Goal: Task Accomplishment & Management: Use online tool/utility

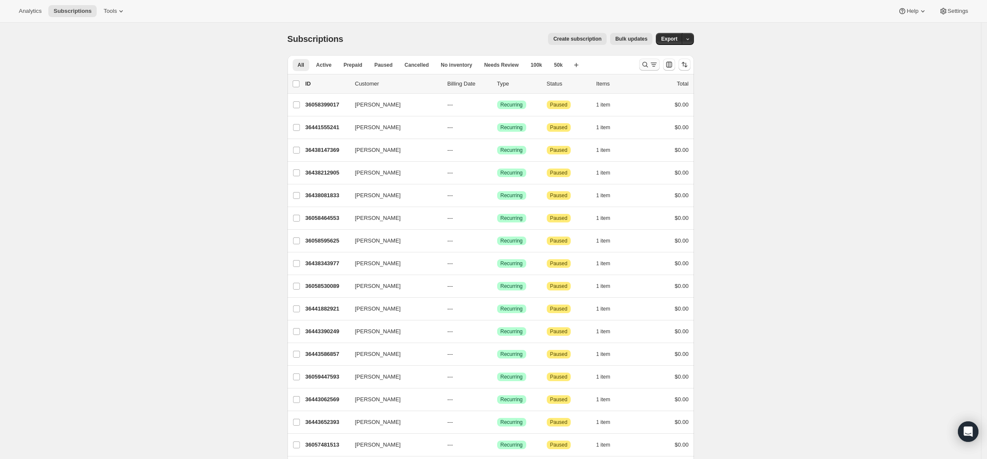
click at [646, 66] on icon "Search and filter results" at bounding box center [645, 64] width 9 height 9
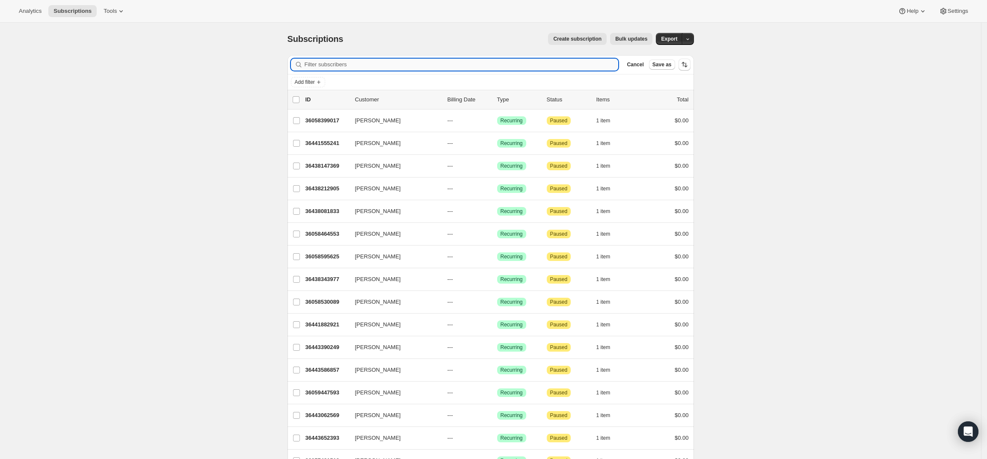
click at [506, 63] on input "Filter subscribers" at bounding box center [462, 65] width 314 height 12
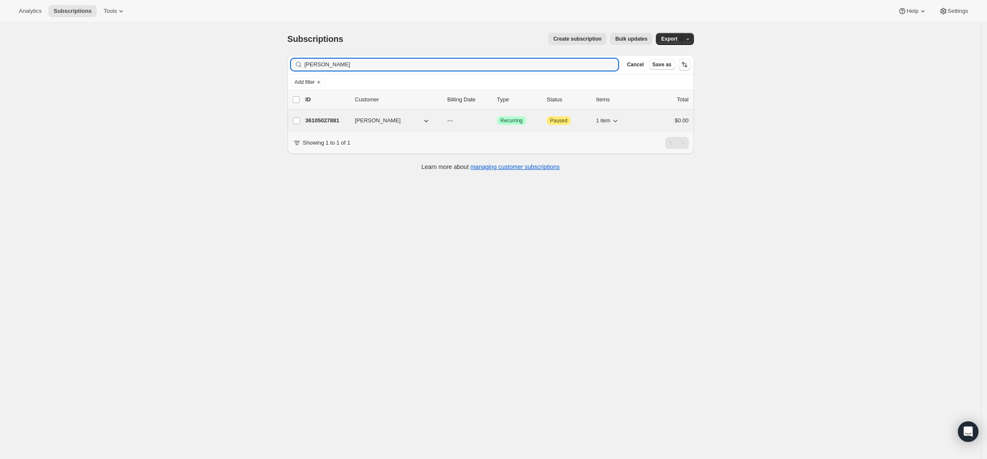
type input "Seumis Higgins"
click at [332, 118] on p "36105027881" at bounding box center [327, 120] width 43 height 9
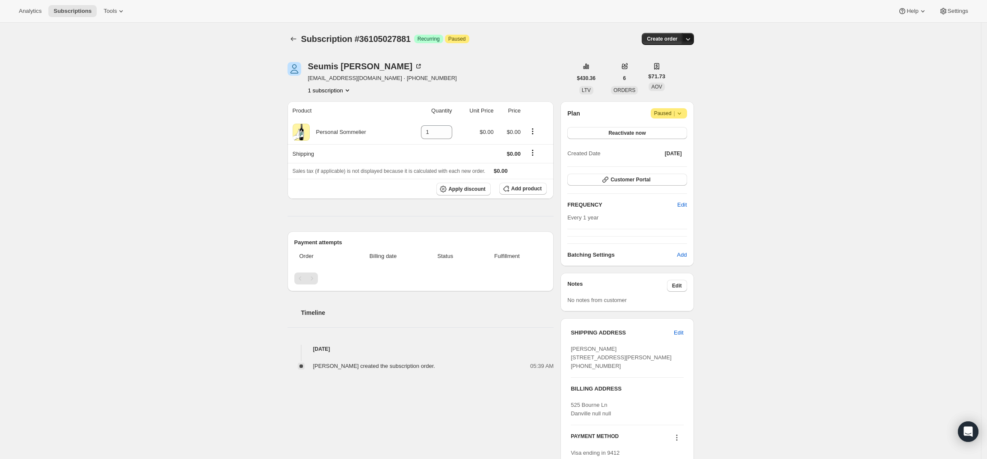
click at [692, 38] on icon "button" at bounding box center [688, 39] width 9 height 9
click at [682, 73] on span "Create custom one-time order" at bounding box center [655, 71] width 74 height 6
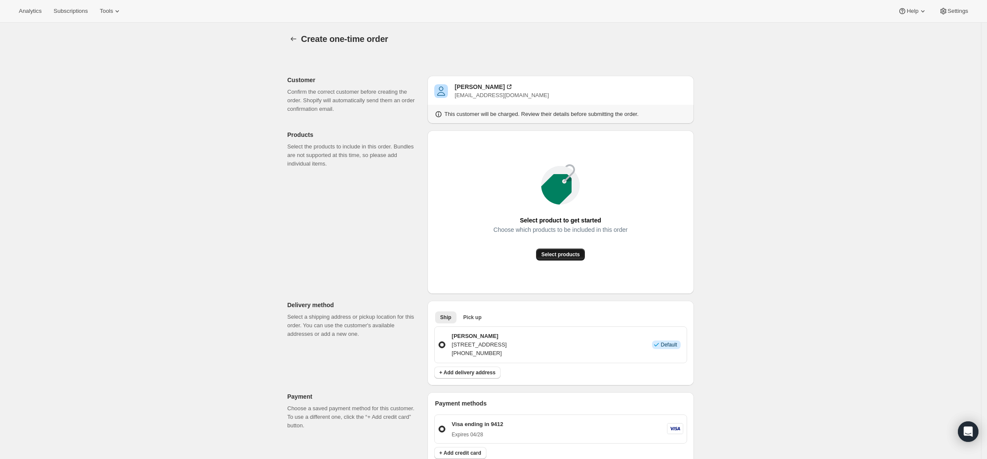
click at [572, 259] on button "Select products" at bounding box center [560, 255] width 49 height 12
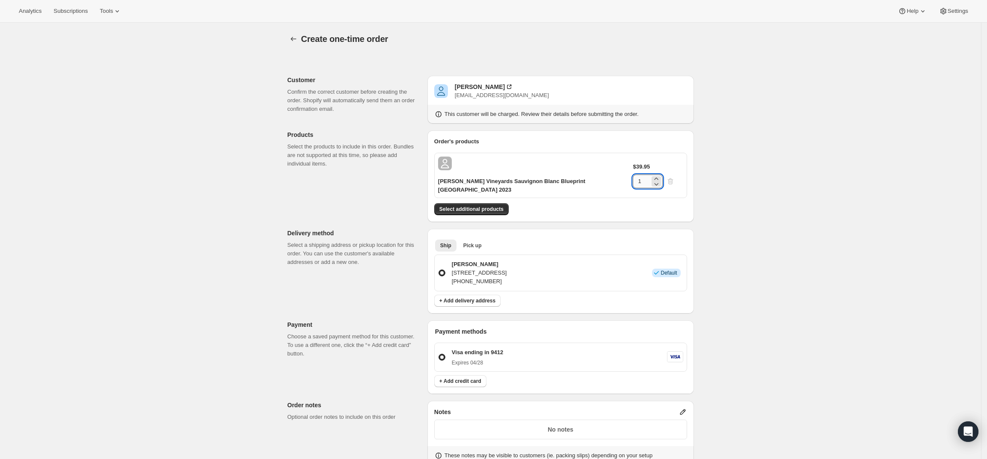
click at [648, 175] on input "1" at bounding box center [641, 182] width 17 height 14
type input "6"
drag, startPoint x: 576, startPoint y: 198, endPoint x: 584, endPoint y: 195, distance: 8.5
click at [584, 195] on div "Order's products Lail Vineyards Sauvignon Blanc Blueprint Napa Valley 2023 $39.…" at bounding box center [561, 177] width 267 height 92
click at [490, 203] on button "Select additional products" at bounding box center [471, 209] width 74 height 12
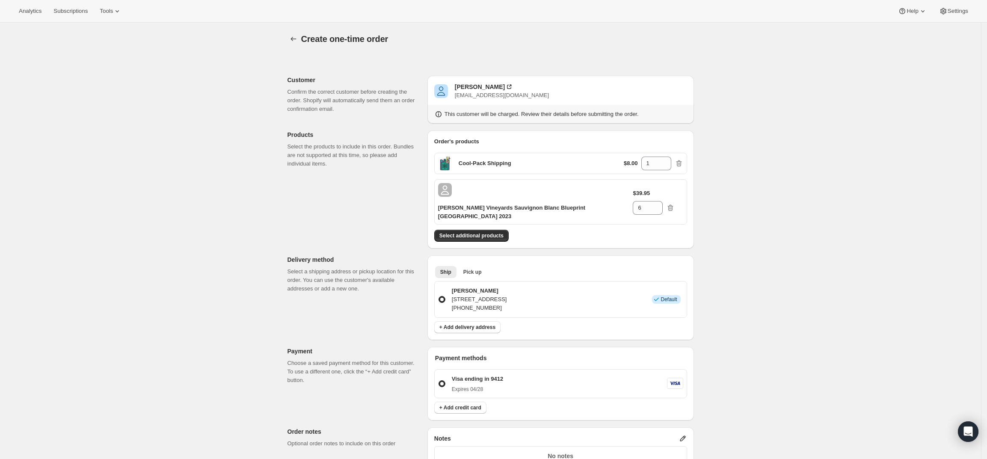
scroll to position [184, 0]
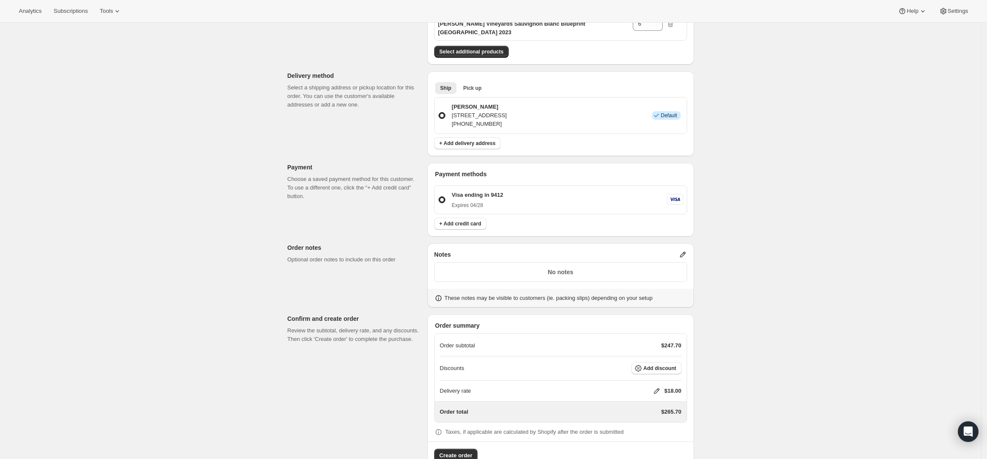
click at [656, 387] on icon at bounding box center [657, 391] width 9 height 9
click at [656, 404] on input "0" at bounding box center [661, 399] width 77 height 14
type input "0"
click at [656, 421] on span "Save" at bounding box center [655, 419] width 12 height 7
click at [686, 252] on icon at bounding box center [683, 255] width 6 height 6
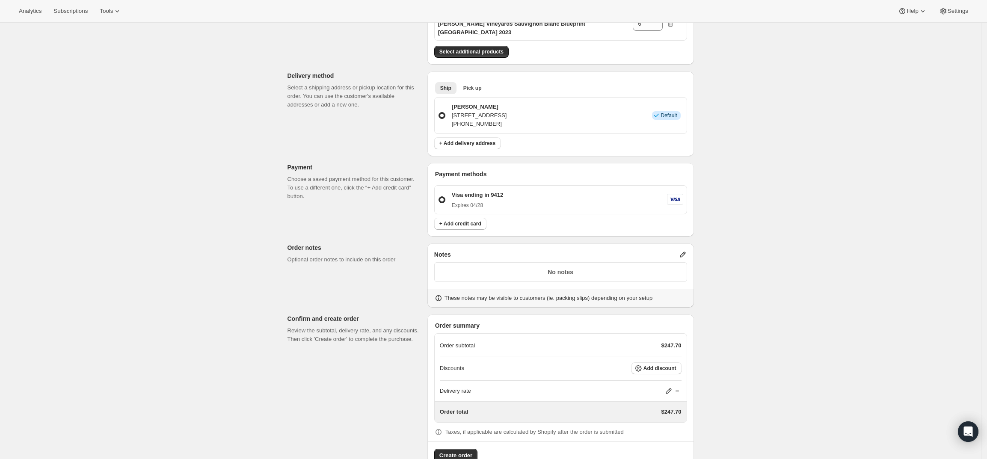
scroll to position [0, 0]
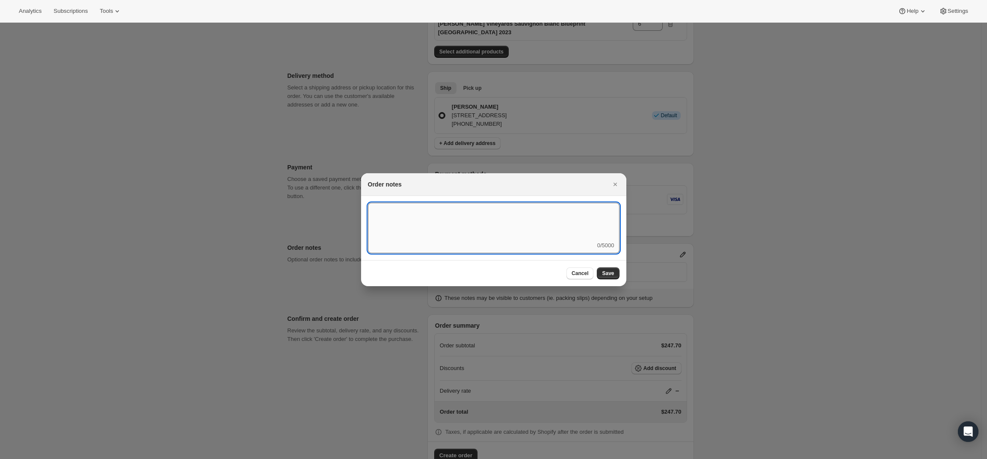
click at [554, 229] on textarea ":rd5:" at bounding box center [494, 222] width 252 height 39
type textarea "F"
type textarea "FedEx Ground"
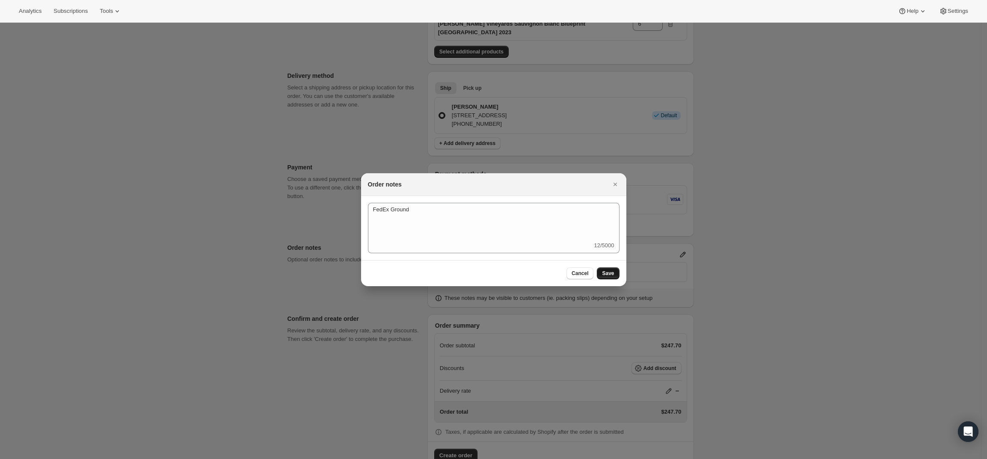
click at [608, 274] on span "Save" at bounding box center [608, 273] width 12 height 7
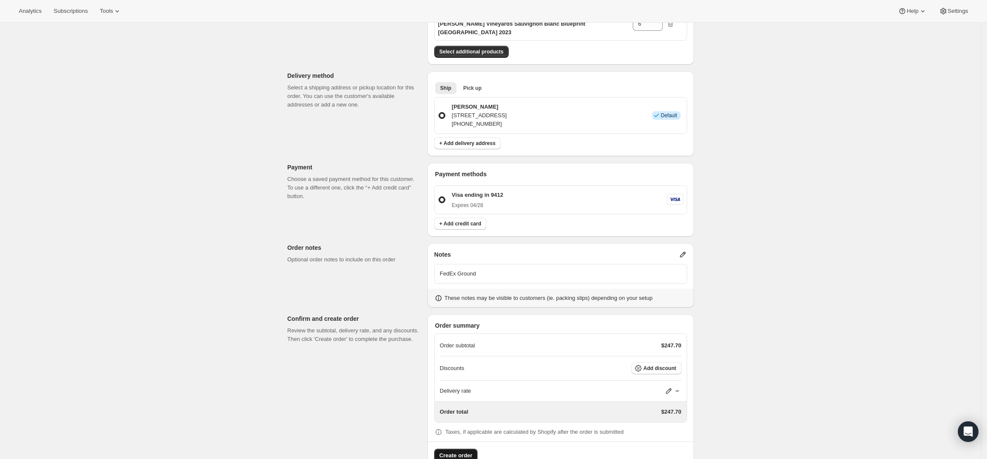
click at [450, 451] on span "Create order" at bounding box center [455, 455] width 33 height 9
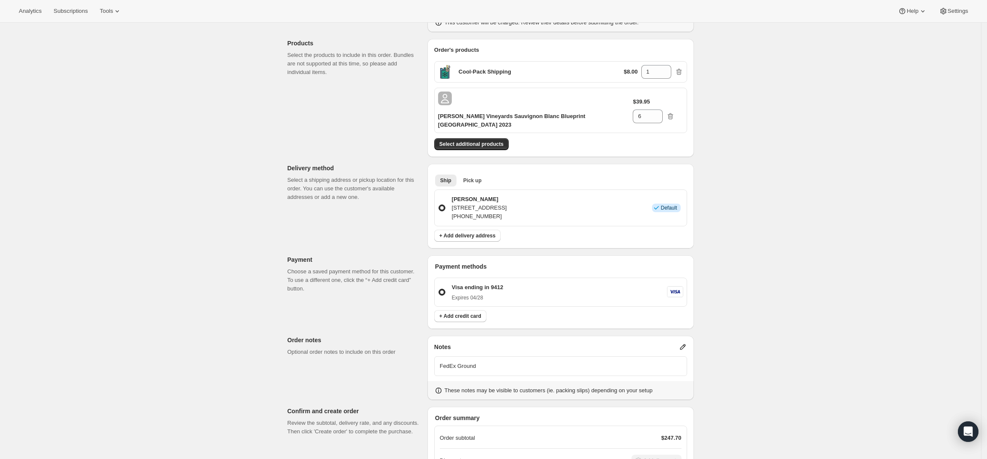
scroll to position [0, 0]
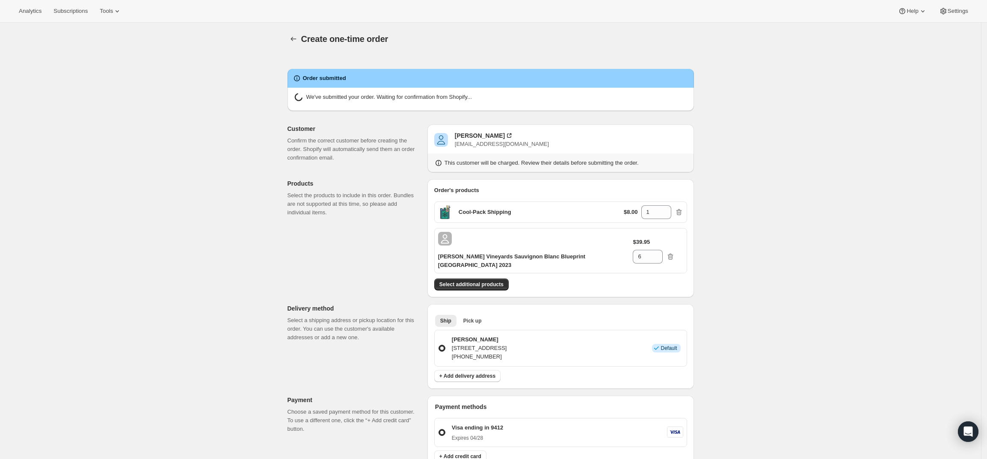
radio input "true"
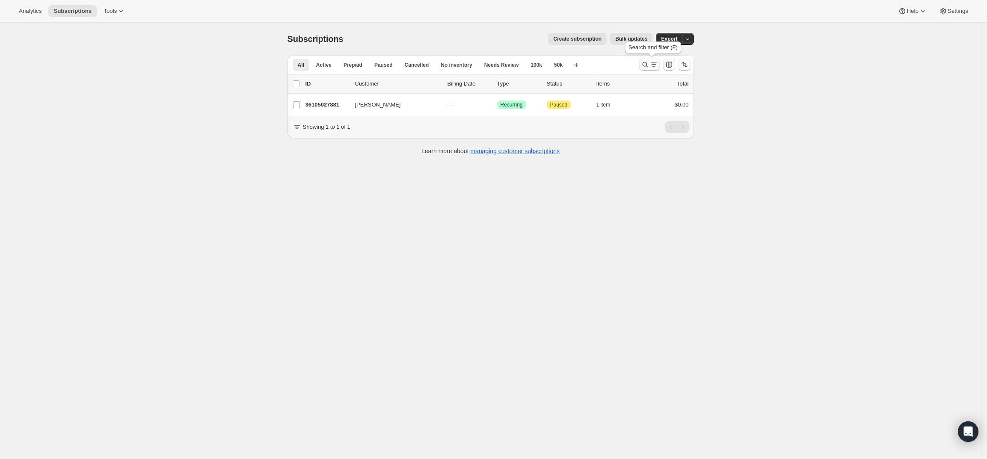
click at [653, 62] on icon "Search and filter results" at bounding box center [654, 64] width 9 height 9
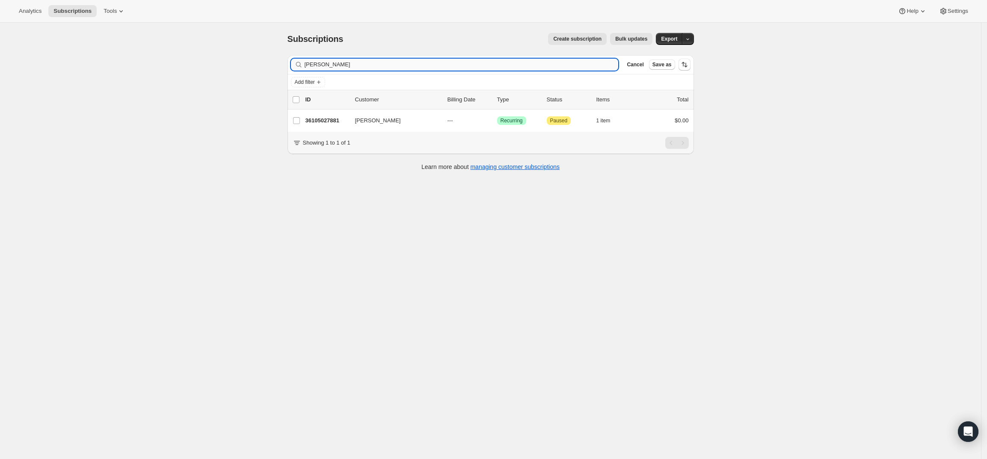
click at [389, 62] on input "Seumis Higgins" at bounding box center [462, 65] width 314 height 12
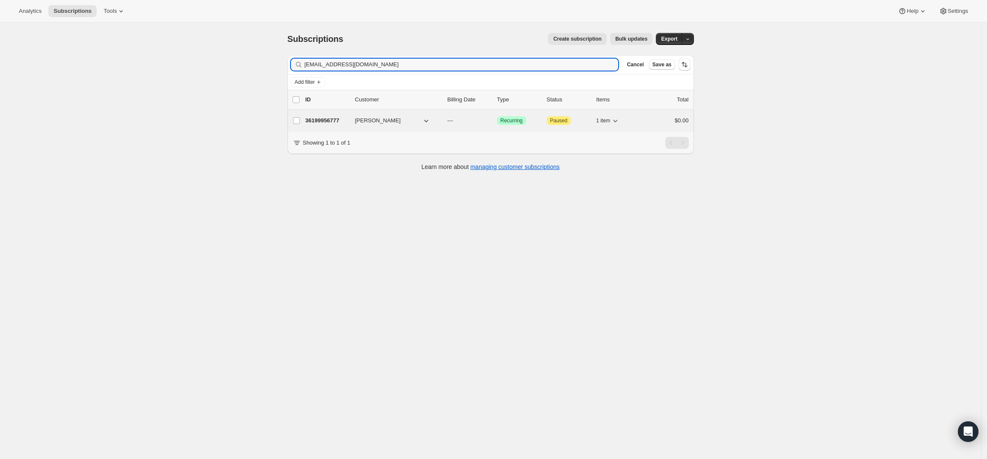
type input "[EMAIL_ADDRESS][DOMAIN_NAME]"
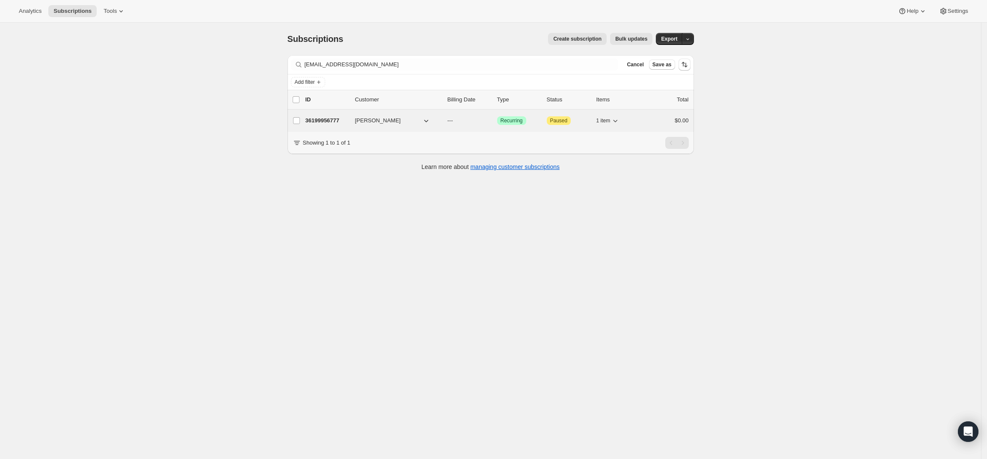
click at [330, 118] on p "36199956777" at bounding box center [327, 120] width 43 height 9
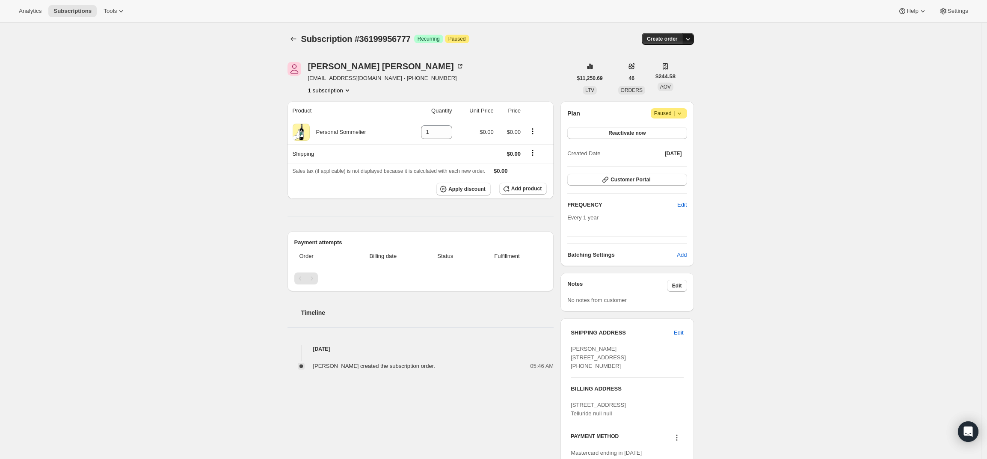
click at [692, 40] on icon "button" at bounding box center [688, 39] width 9 height 9
click at [681, 71] on span "Create custom one-time order" at bounding box center [655, 71] width 74 height 6
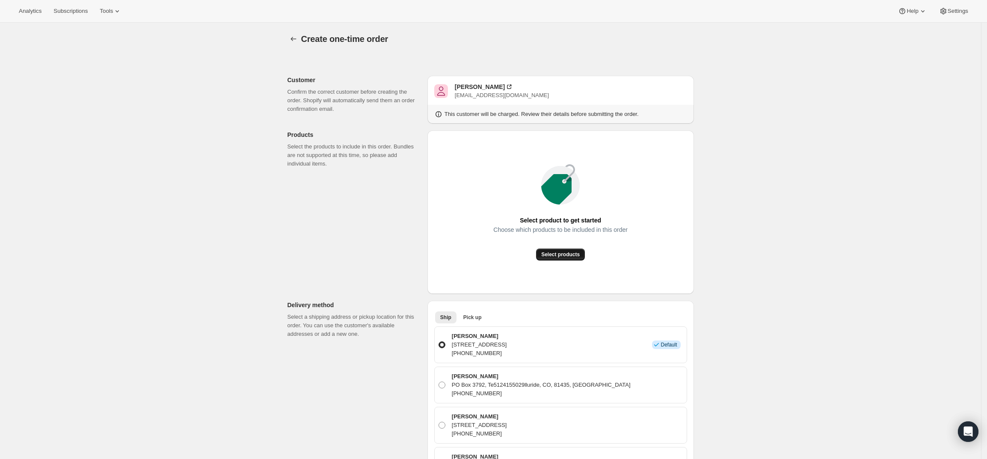
click at [564, 252] on span "Select products" at bounding box center [560, 254] width 39 height 7
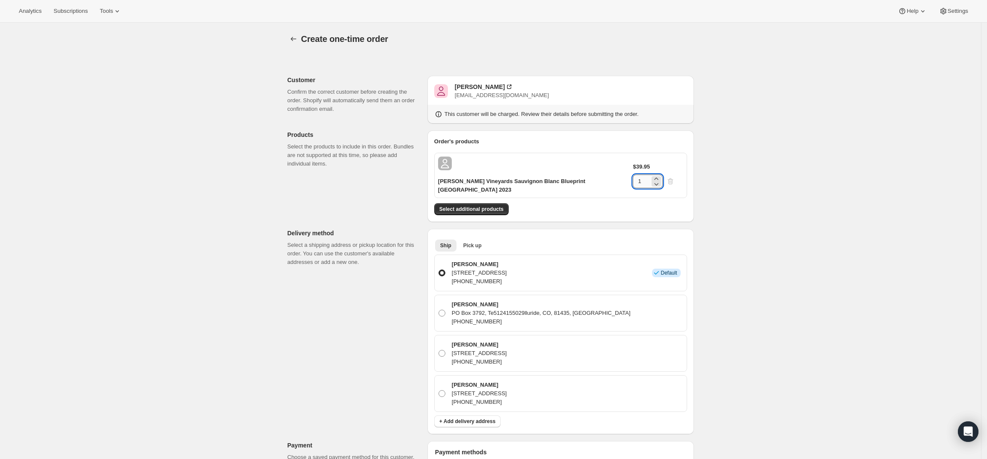
drag, startPoint x: 655, startPoint y: 154, endPoint x: 646, endPoint y: 158, distance: 9.6
click at [646, 158] on div "Lail Vineyards Sauvignon Blanc Blueprint Napa Valley 2023 $39.95 1" at bounding box center [560, 175] width 253 height 45
type input "6"
click at [771, 185] on div "Create one-time order. This page is ready Create one-time order Customer Confir…" at bounding box center [490, 396] width 981 height 746
click at [493, 203] on button "Select additional products" at bounding box center [471, 209] width 74 height 12
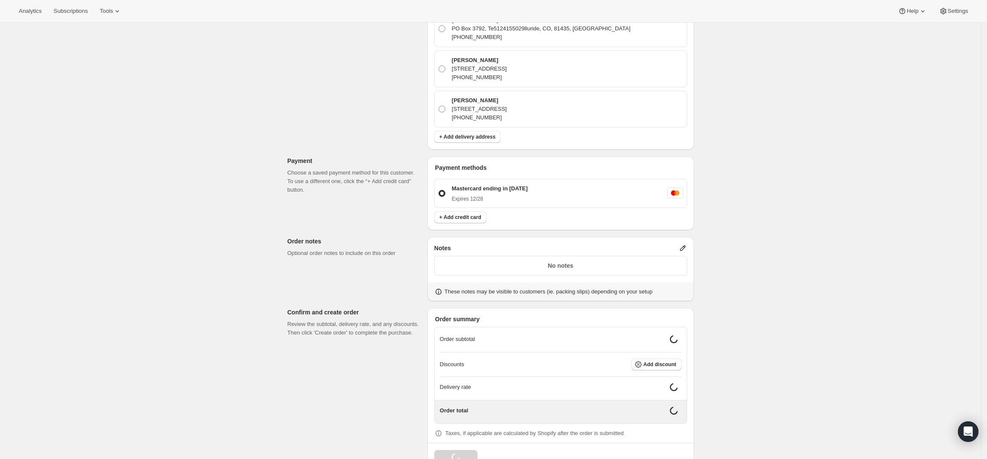
scroll to position [305, 0]
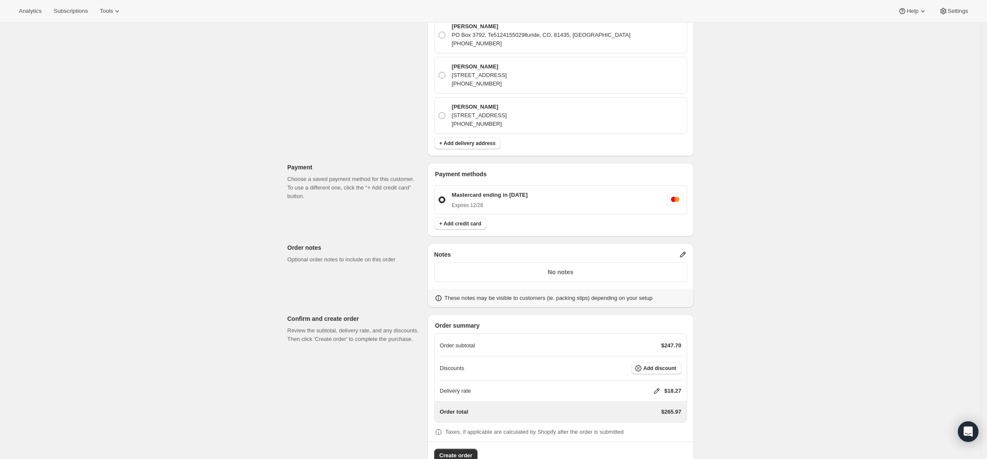
click at [685, 250] on icon at bounding box center [683, 254] width 9 height 9
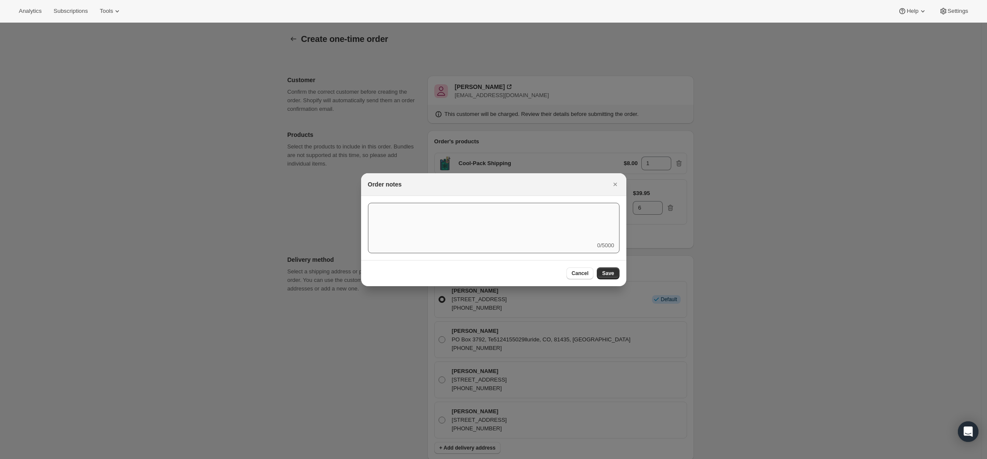
scroll to position [0, 0]
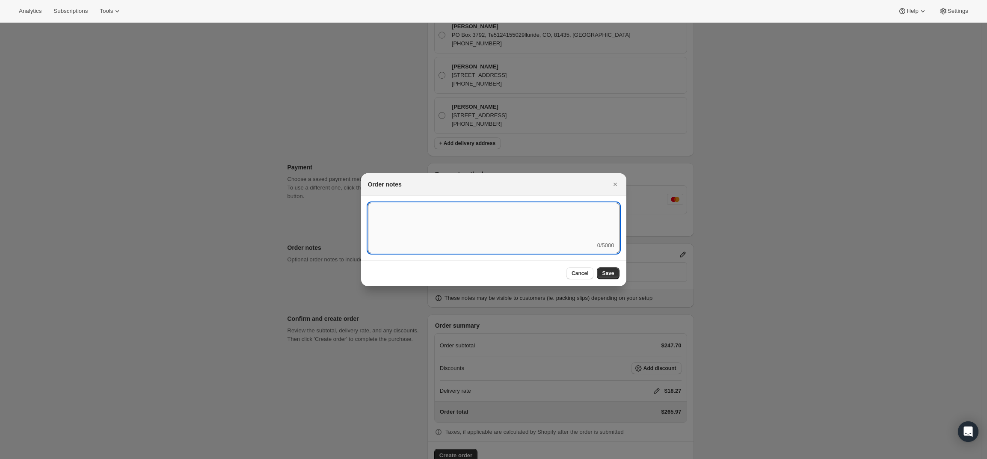
click at [553, 239] on textarea ":r4c:" at bounding box center [494, 222] width 252 height 39
type textarea "f"
type textarea "FedEx Ground"
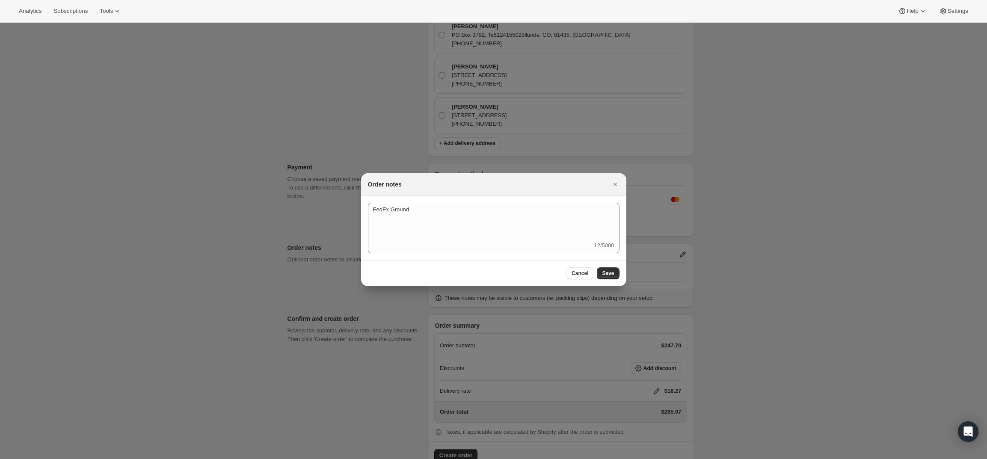
drag, startPoint x: 613, startPoint y: 269, endPoint x: 754, endPoint y: 270, distance: 141.2
click at [613, 269] on button "Save" at bounding box center [608, 273] width 22 height 12
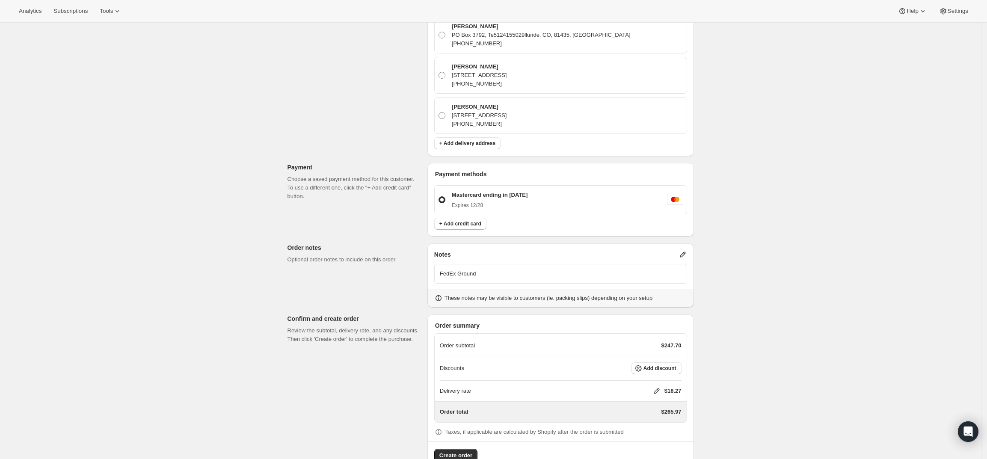
click at [660, 387] on icon at bounding box center [657, 391] width 9 height 9
click at [665, 398] on input "0" at bounding box center [661, 399] width 77 height 14
type input "0"
click at [654, 420] on span "Save" at bounding box center [655, 419] width 12 height 7
click at [454, 449] on button "Create order" at bounding box center [455, 456] width 43 height 14
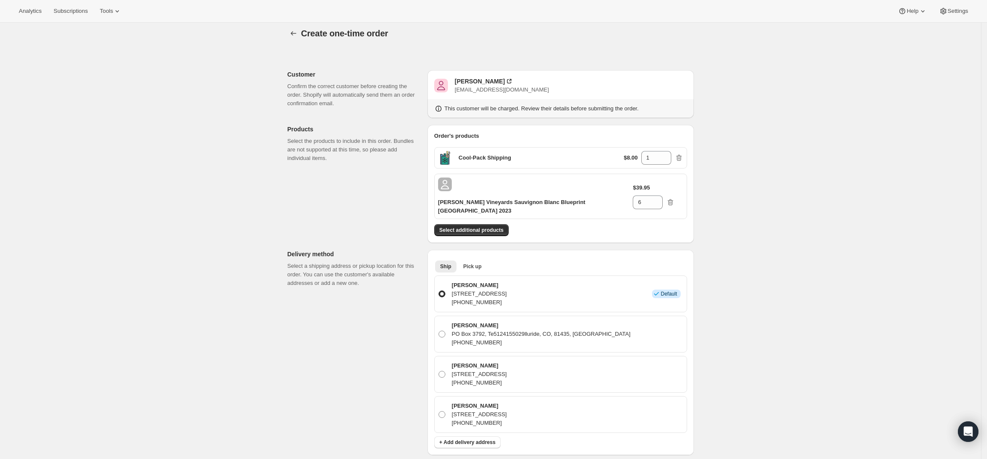
scroll to position [0, 0]
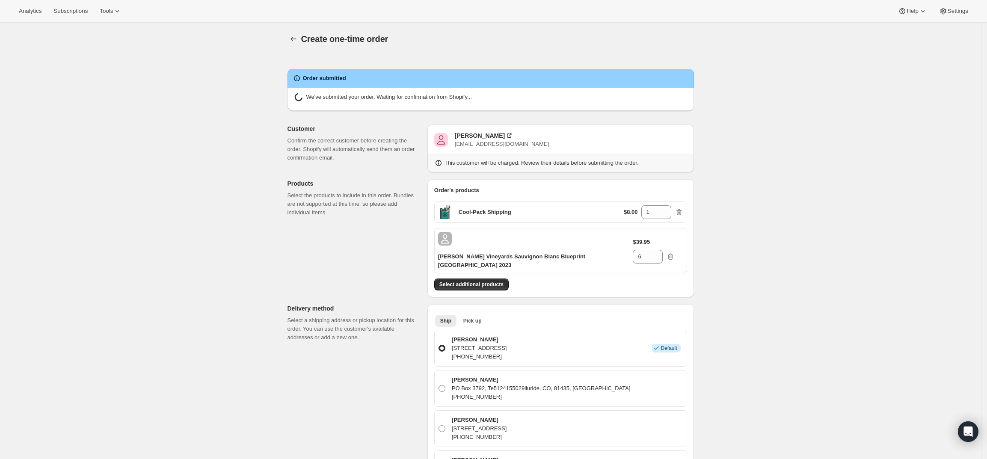
radio input "true"
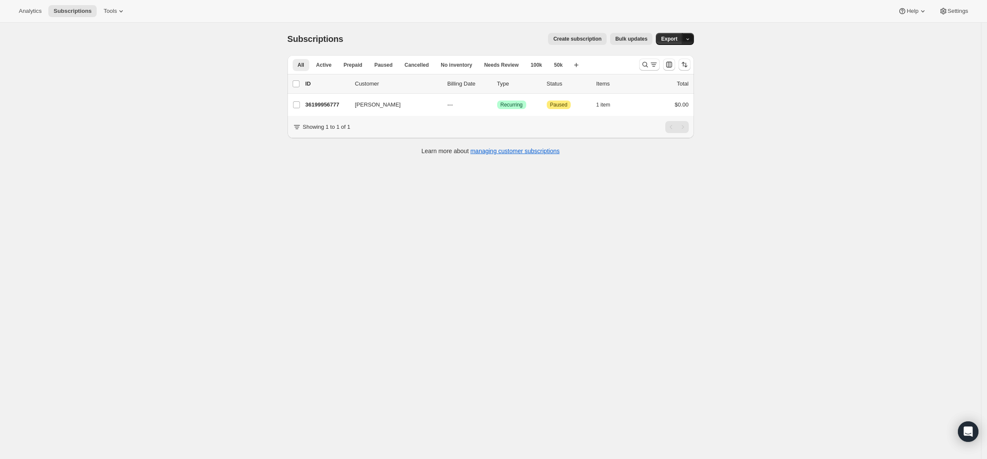
click at [694, 38] on button "button" at bounding box center [688, 39] width 12 height 12
click at [813, 51] on div "Subscriptions. This page is ready Subscriptions Create subscription Bulk update…" at bounding box center [490, 252] width 981 height 459
click at [650, 68] on icon "Search and filter results" at bounding box center [645, 64] width 9 height 9
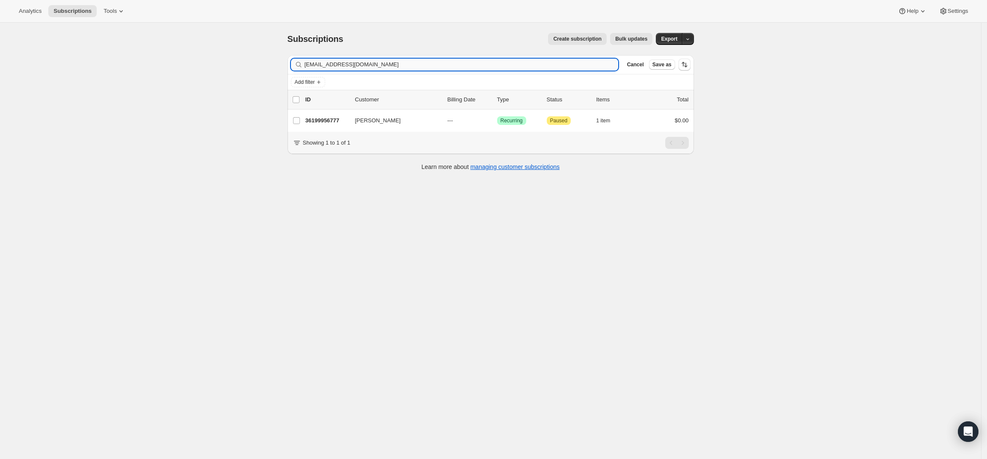
click at [542, 64] on input "jeberman88@gmail.com" at bounding box center [462, 65] width 314 height 12
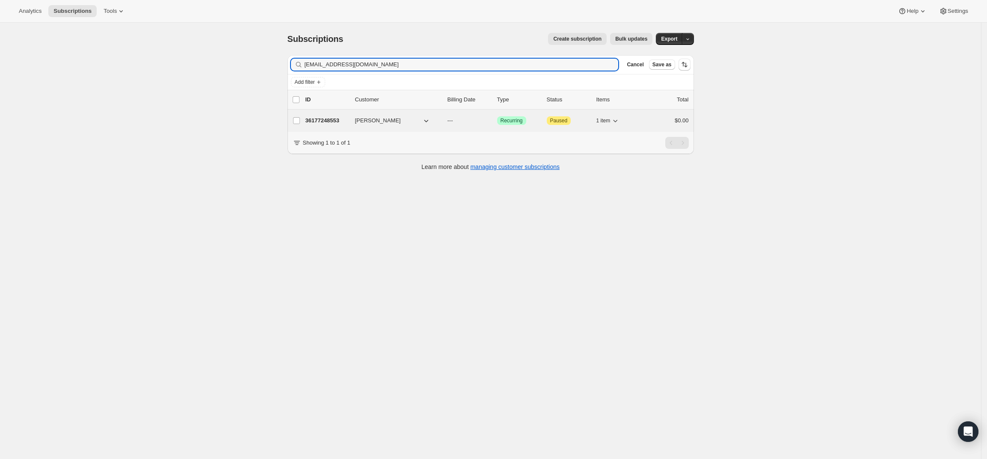
type input "bgberger@sbcglobal.net"
click at [330, 120] on p "36177248553" at bounding box center [327, 120] width 43 height 9
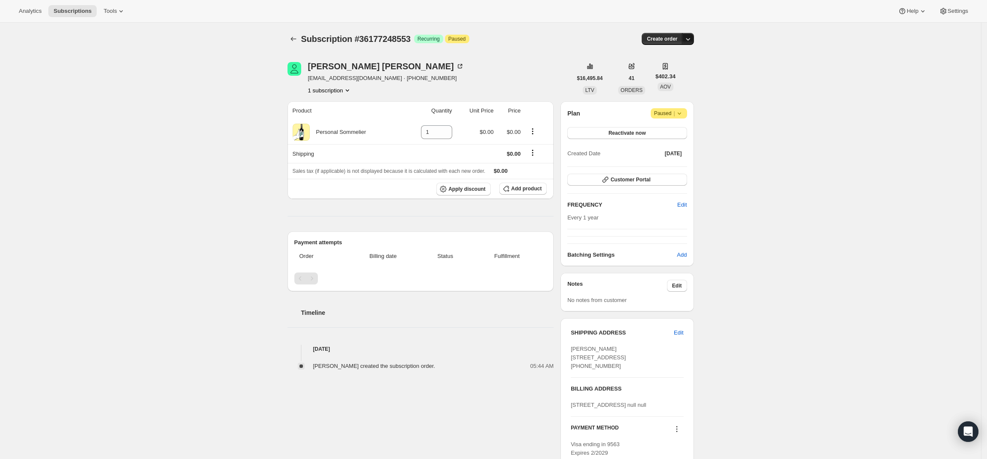
click at [692, 39] on icon "button" at bounding box center [688, 39] width 9 height 9
click at [672, 74] on span "Create custom one-time order" at bounding box center [655, 71] width 74 height 6
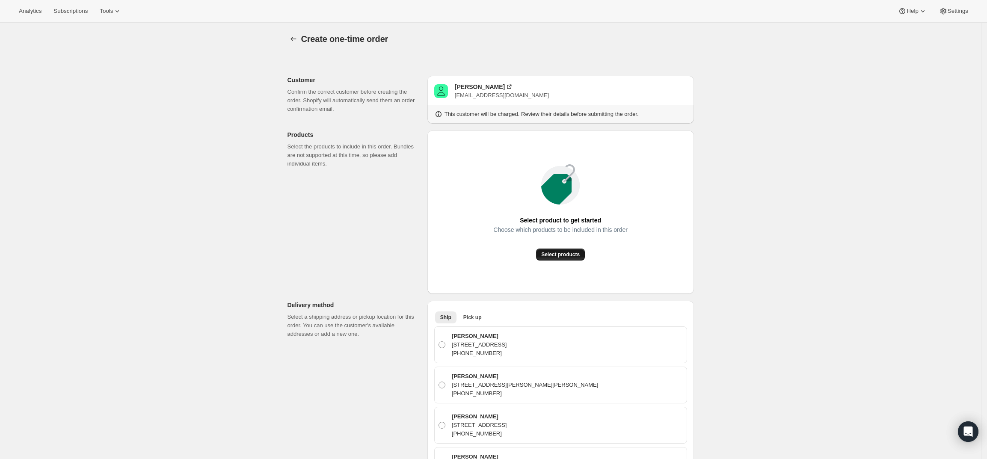
click at [570, 251] on button "Select products" at bounding box center [560, 255] width 49 height 12
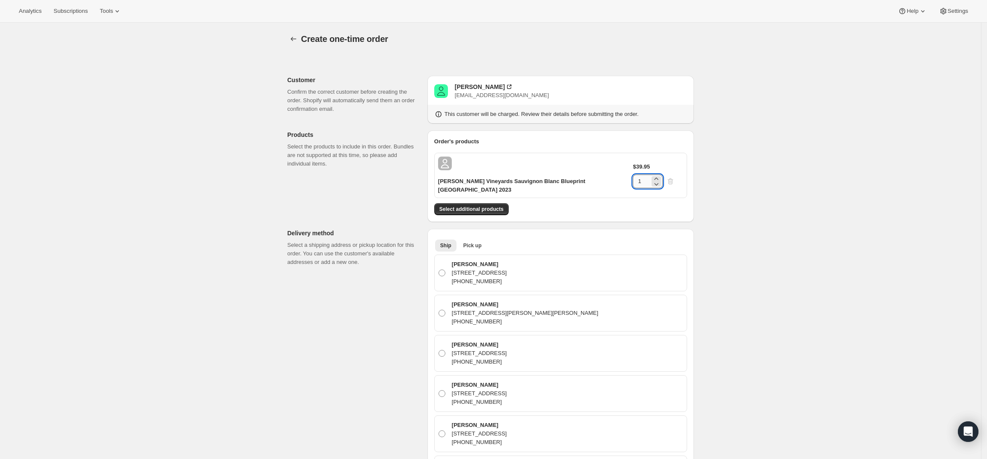
drag, startPoint x: 656, startPoint y: 158, endPoint x: 646, endPoint y: 162, distance: 10.7
click at [646, 175] on input "1" at bounding box center [641, 182] width 17 height 14
type input "6"
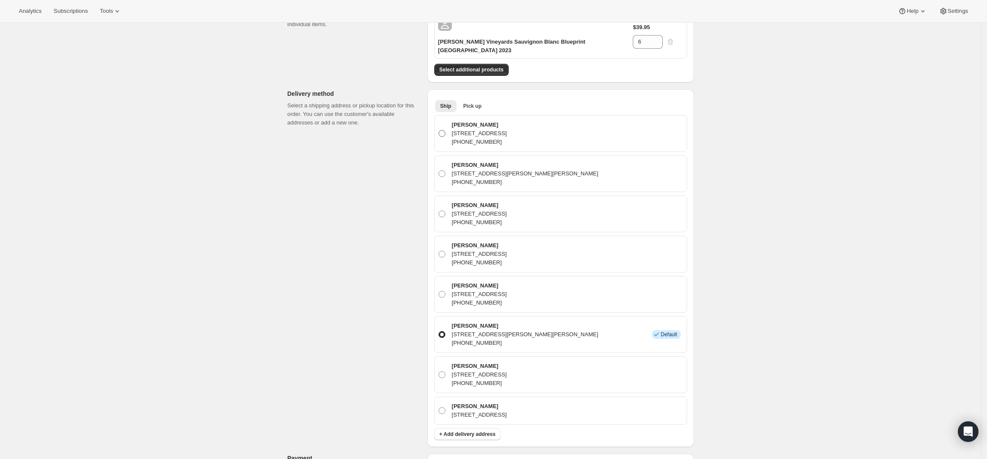
scroll to position [53, 0]
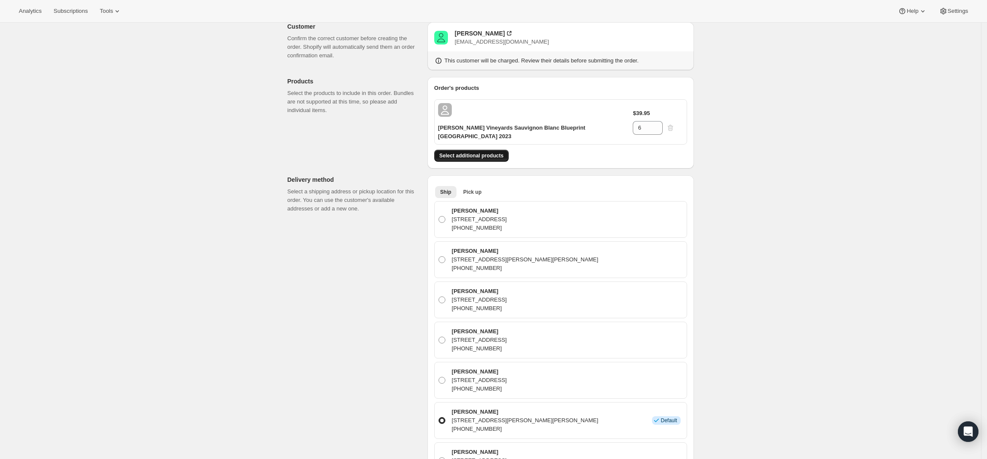
click at [494, 152] on span "Select additional products" at bounding box center [471, 155] width 64 height 7
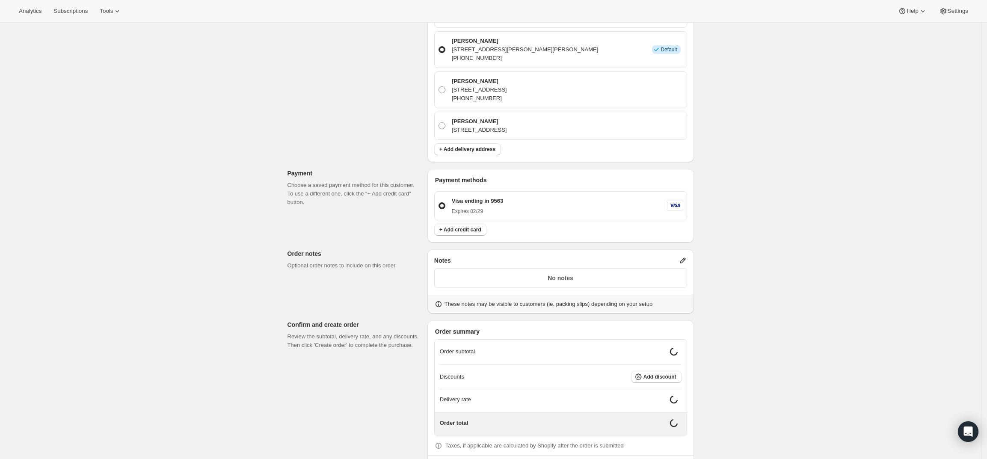
scroll to position [463, 0]
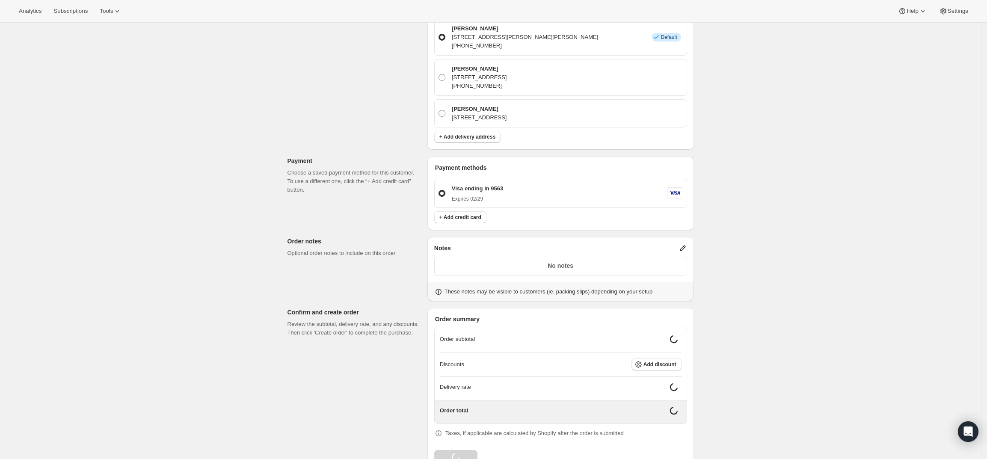
click at [685, 244] on icon at bounding box center [683, 248] width 9 height 9
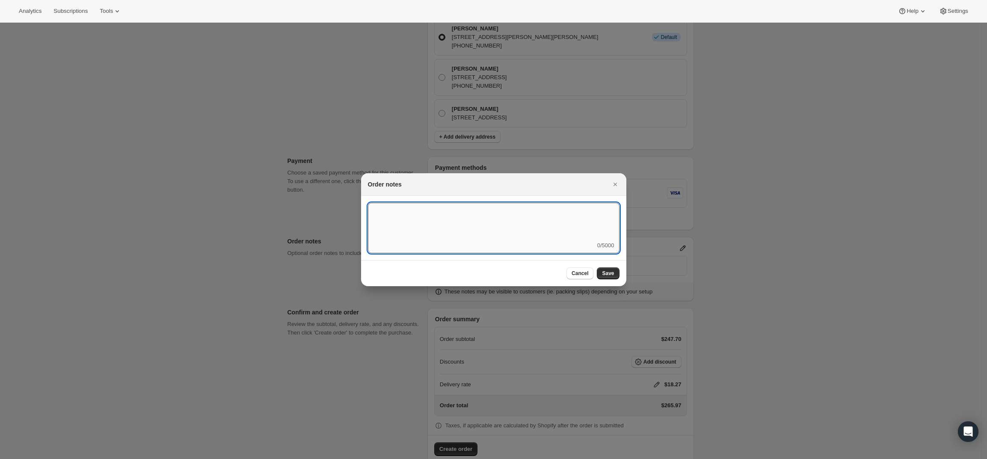
click at [559, 233] on textarea ":r3v:" at bounding box center [494, 222] width 252 height 39
type textarea "Temp Control"
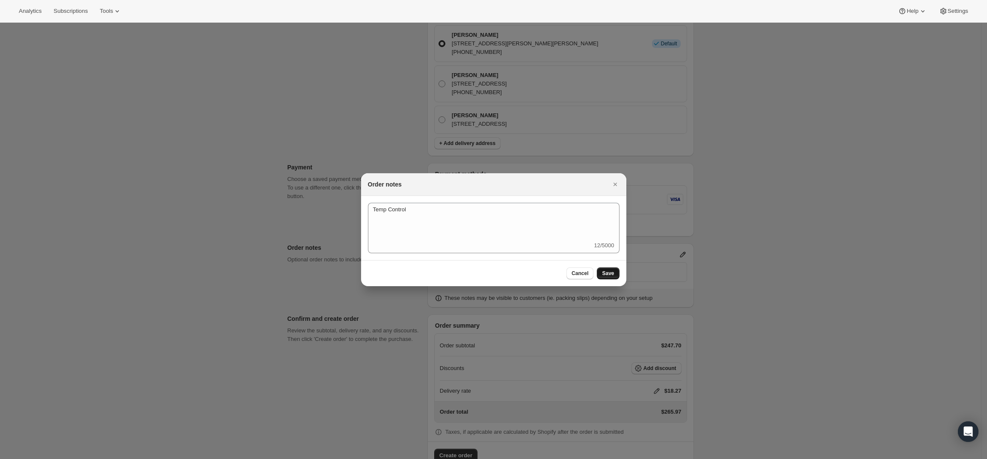
click at [603, 275] on button "Save" at bounding box center [608, 273] width 22 height 12
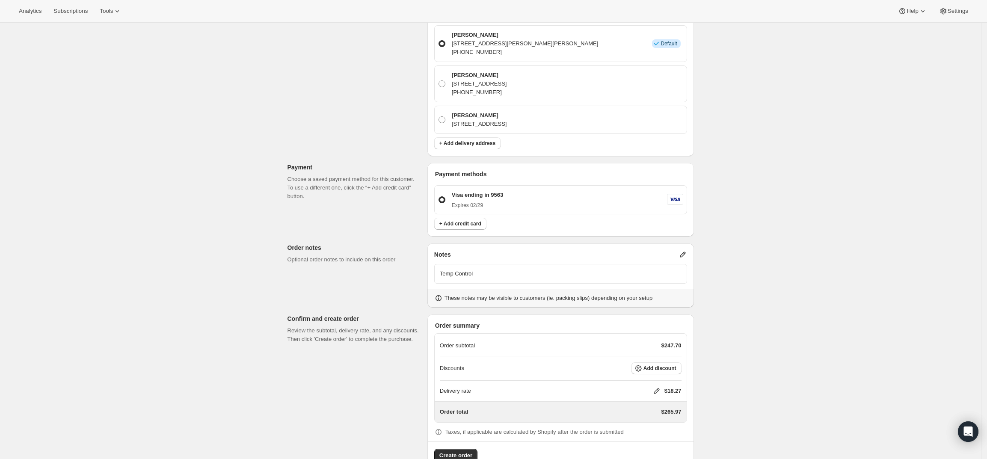
click at [659, 387] on icon at bounding box center [657, 391] width 9 height 9
click at [646, 392] on input "0" at bounding box center [661, 399] width 77 height 14
type input "0"
click at [656, 418] on span "Save" at bounding box center [655, 419] width 12 height 7
click at [448, 451] on span "Create order" at bounding box center [455, 455] width 33 height 9
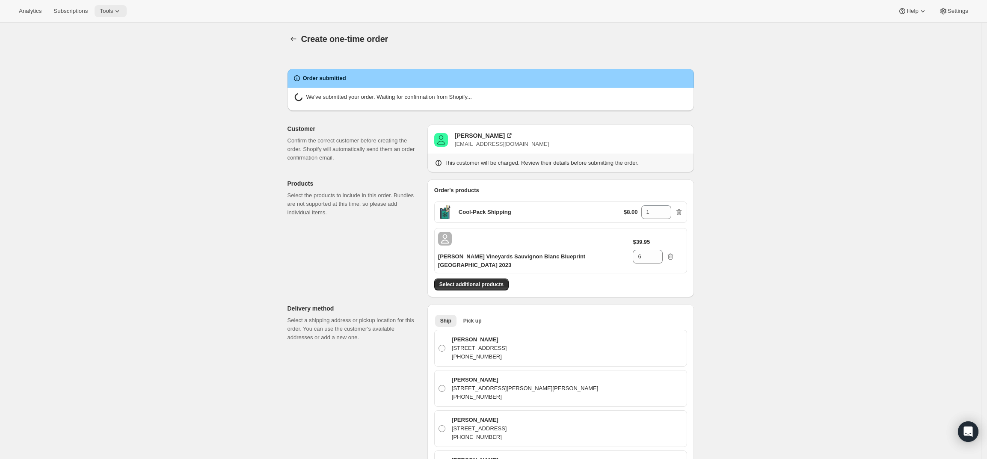
radio input "true"
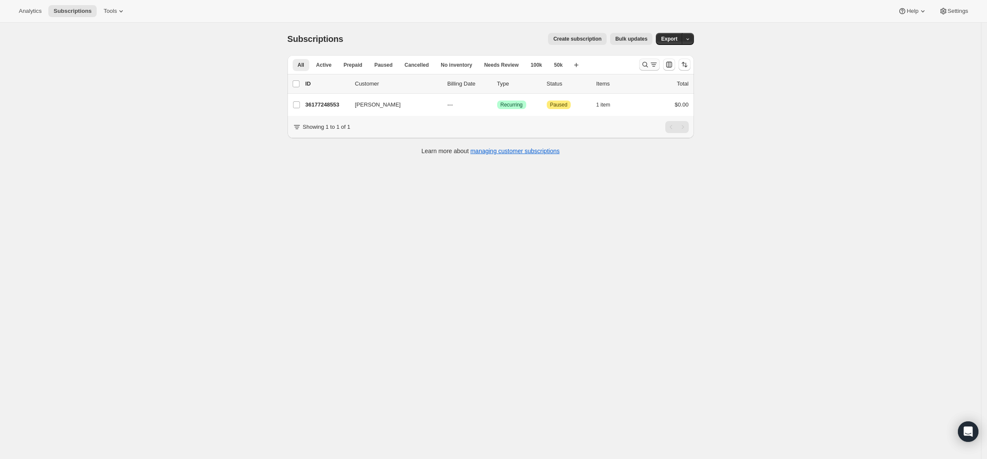
click at [644, 67] on icon "Search and filter results" at bounding box center [645, 64] width 9 height 9
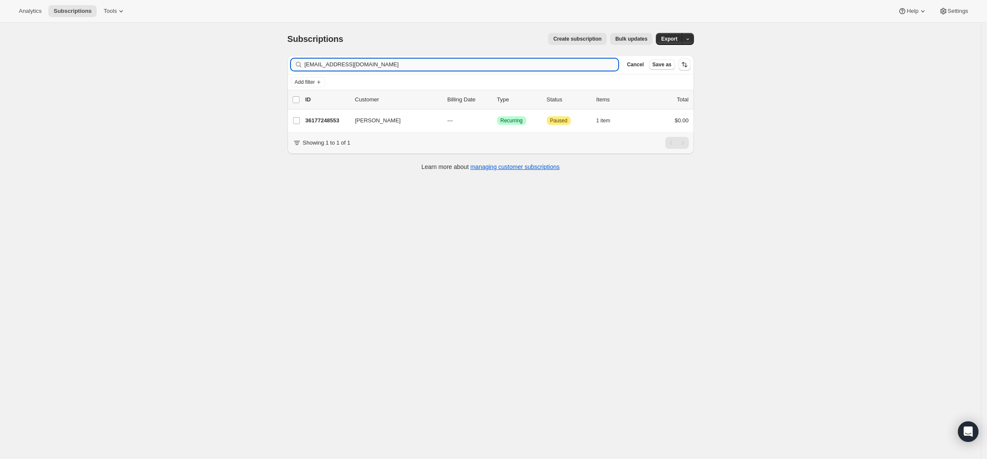
click at [403, 62] on input "[EMAIL_ADDRESS][DOMAIN_NAME]" at bounding box center [462, 65] width 314 height 12
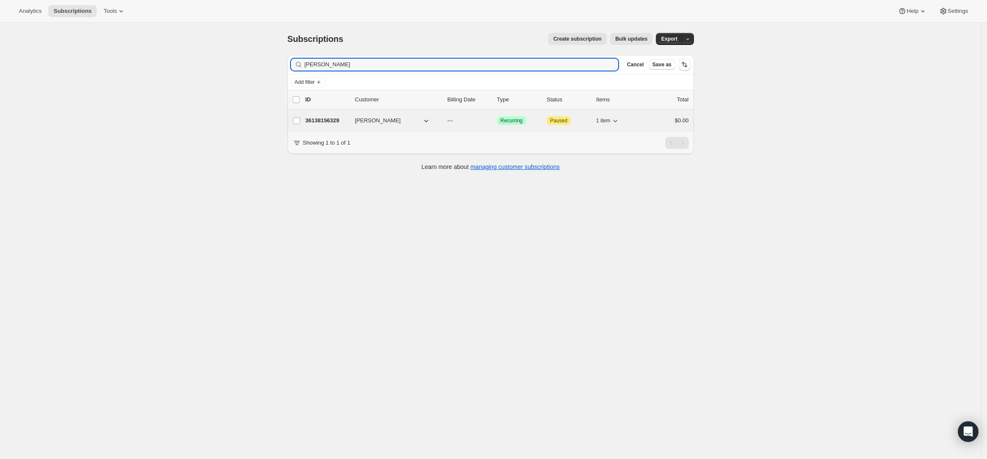
type input "[PERSON_NAME]"
click at [318, 117] on p "36138156329" at bounding box center [327, 120] width 43 height 9
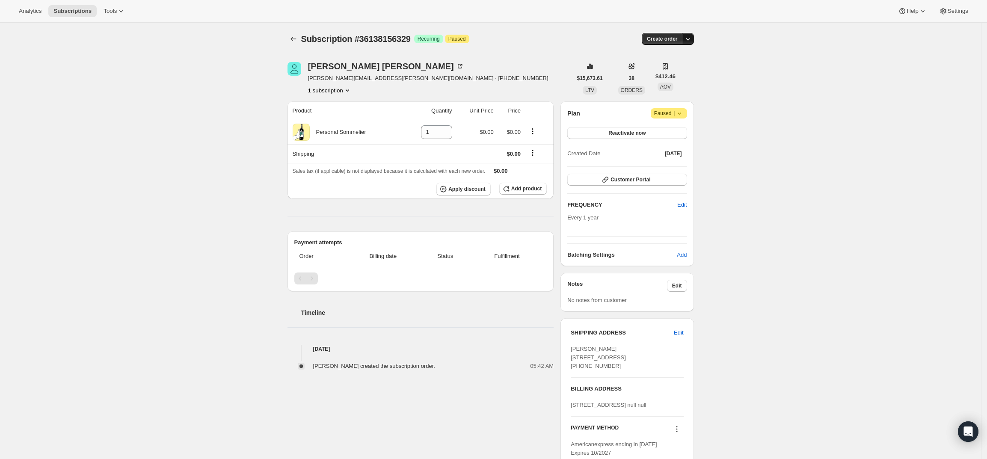
click at [688, 34] on button "button" at bounding box center [688, 39] width 12 height 12
click at [668, 71] on span "Create custom one-time order" at bounding box center [655, 71] width 74 height 6
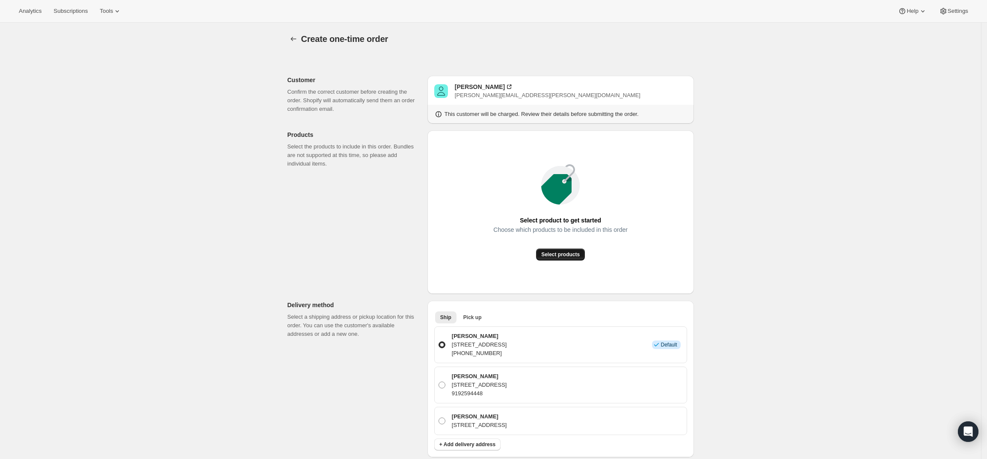
click at [549, 255] on span "Select products" at bounding box center [560, 254] width 39 height 7
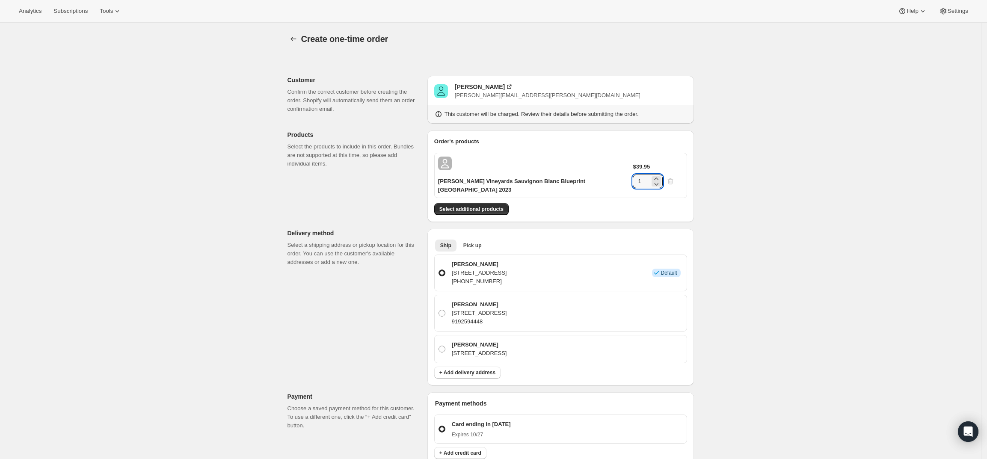
drag, startPoint x: 657, startPoint y: 165, endPoint x: 632, endPoint y: 164, distance: 24.4
click at [633, 164] on div "$39.95 1" at bounding box center [658, 176] width 50 height 26
type input "6"
click at [749, 181] on div "Create one-time order. This page is ready Create one-time order Customer Confir…" at bounding box center [490, 372] width 981 height 698
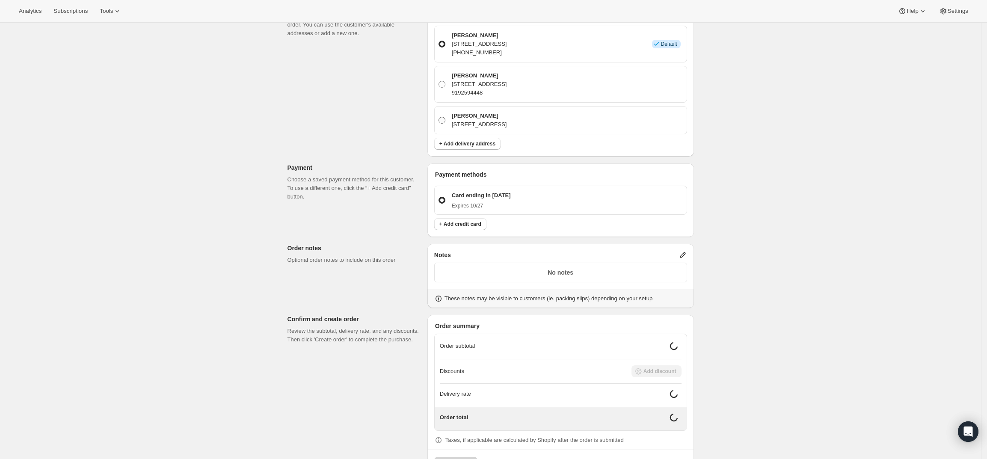
scroll to position [236, 0]
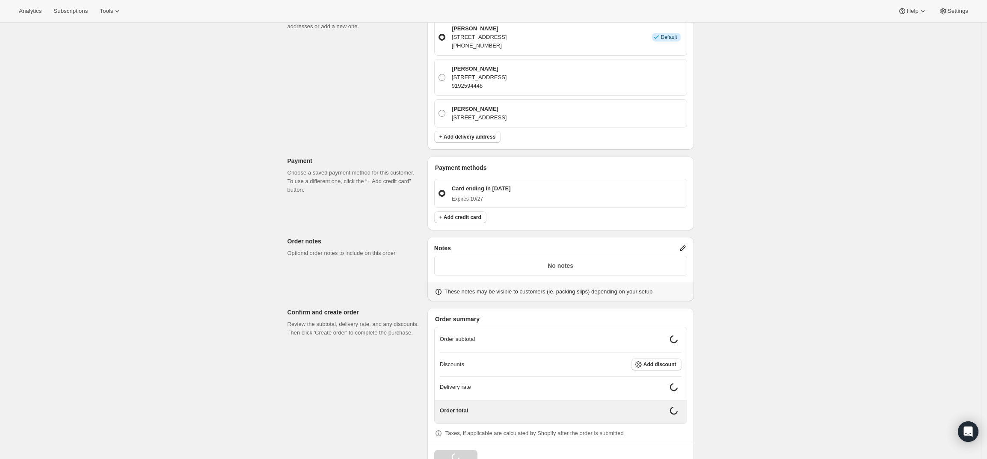
click at [686, 246] on icon at bounding box center [683, 249] width 6 height 6
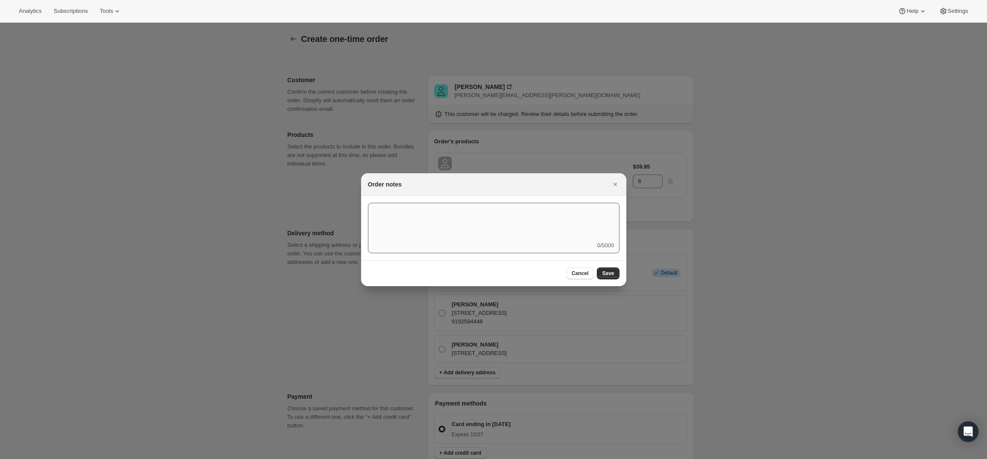
scroll to position [0, 0]
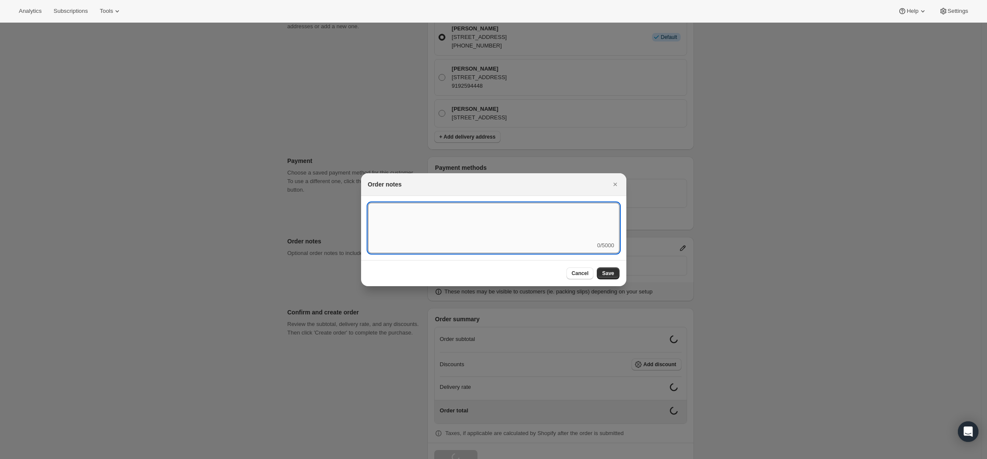
click at [568, 230] on textarea ":r3v:" at bounding box center [494, 222] width 252 height 39
type textarea "Weather HOLD"
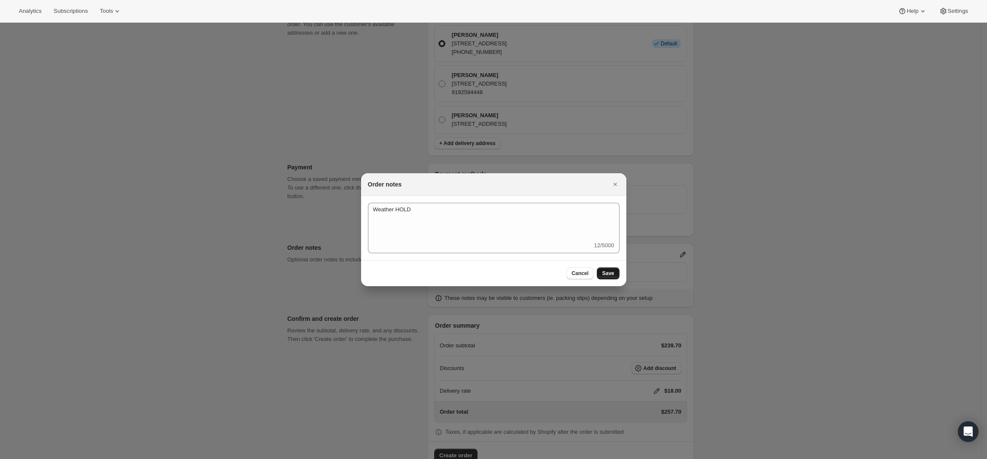
click at [610, 273] on span "Save" at bounding box center [608, 273] width 12 height 7
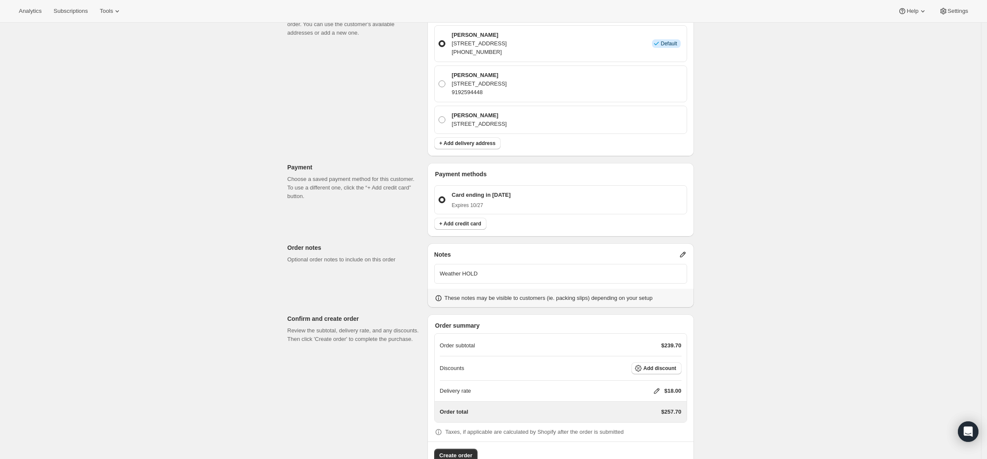
click at [659, 389] on icon at bounding box center [657, 392] width 6 height 6
click at [651, 401] on input "0" at bounding box center [661, 399] width 77 height 14
type input "0"
click at [655, 416] on span "Save" at bounding box center [655, 419] width 12 height 7
click at [458, 451] on span "Create order" at bounding box center [455, 455] width 33 height 9
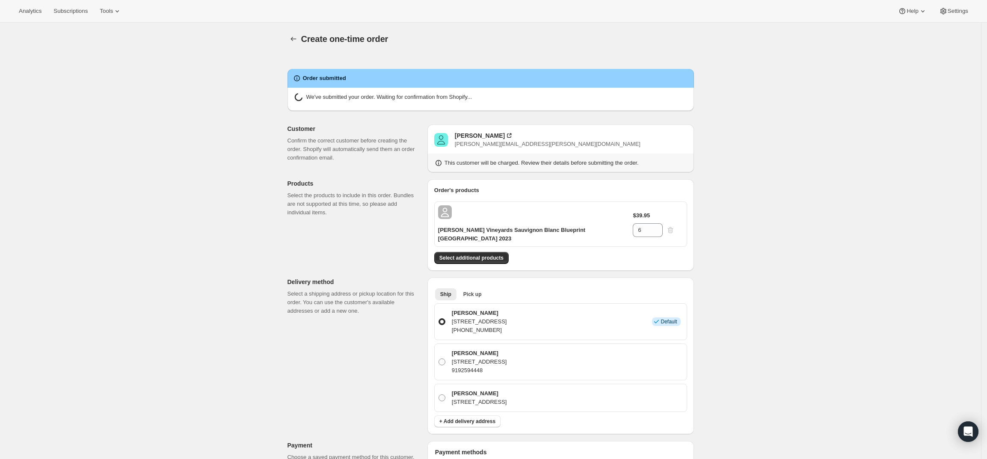
radio input "true"
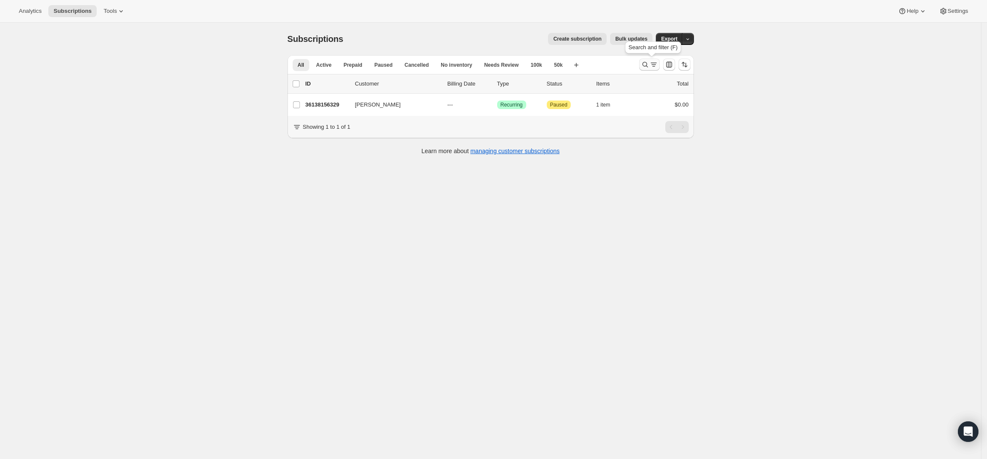
click at [650, 64] on icon "Search and filter results" at bounding box center [645, 64] width 9 height 9
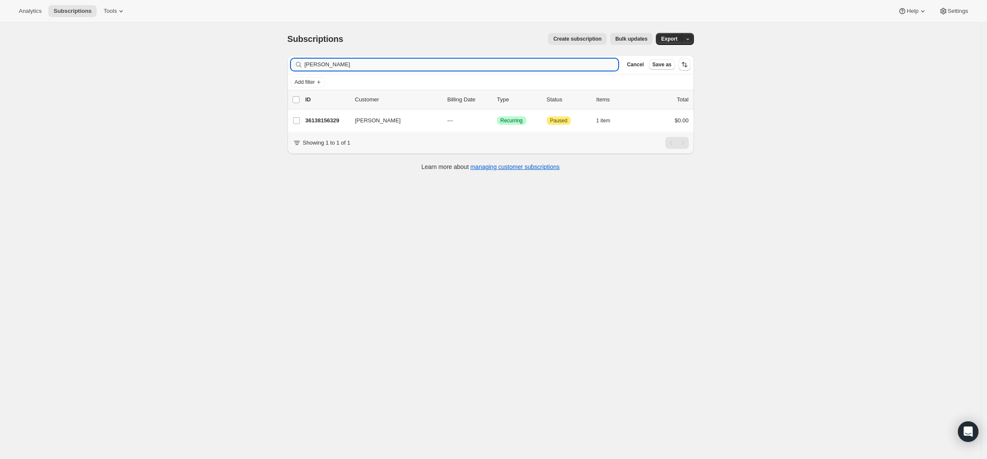
click at [436, 61] on input "Craig Helms" at bounding box center [462, 65] width 314 height 12
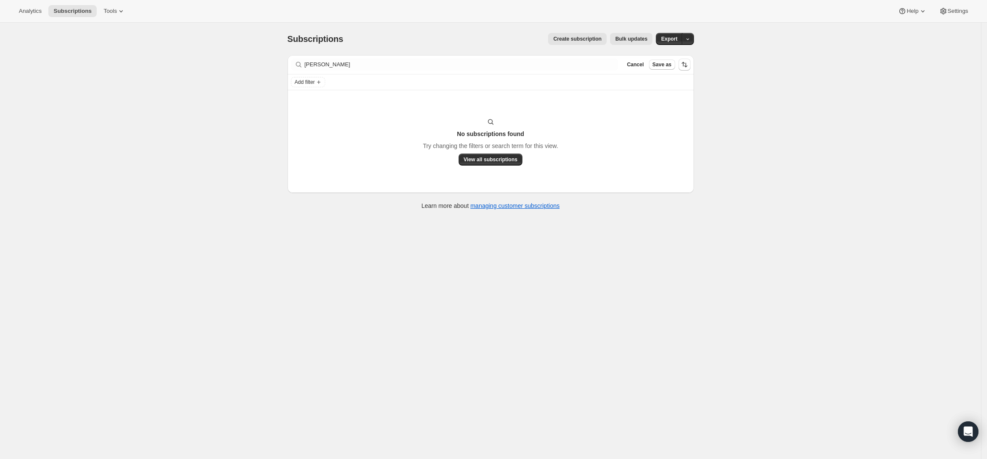
click at [526, 72] on div "Filter subscribers Eddie Kirtley Clear Cancel Save as" at bounding box center [491, 64] width 407 height 19
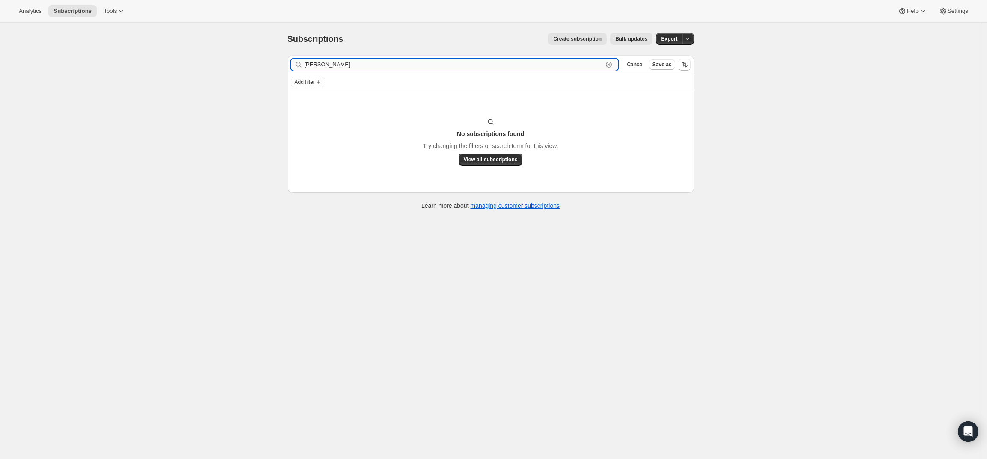
click at [524, 62] on input "Eddie Kirtley" at bounding box center [454, 65] width 299 height 12
paste input "eddiekirtley@hotmail.com"
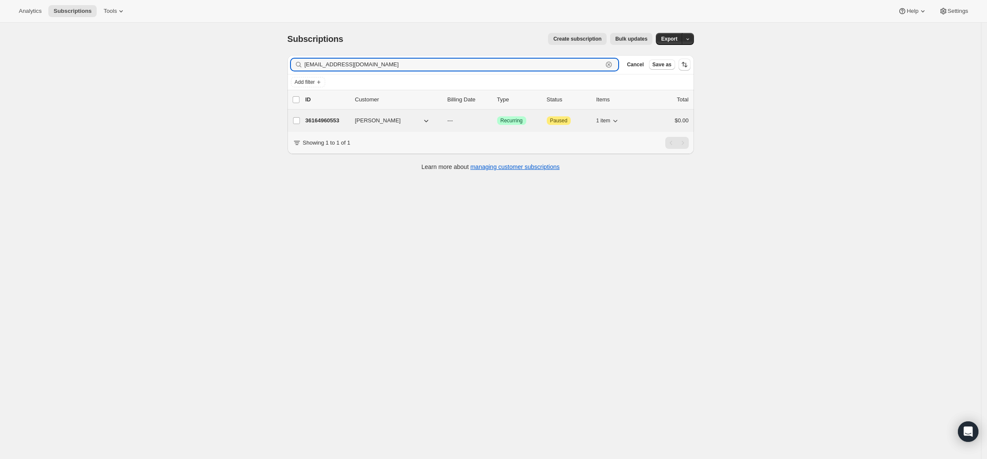
type input "eddiekirtley@hotmail.com"
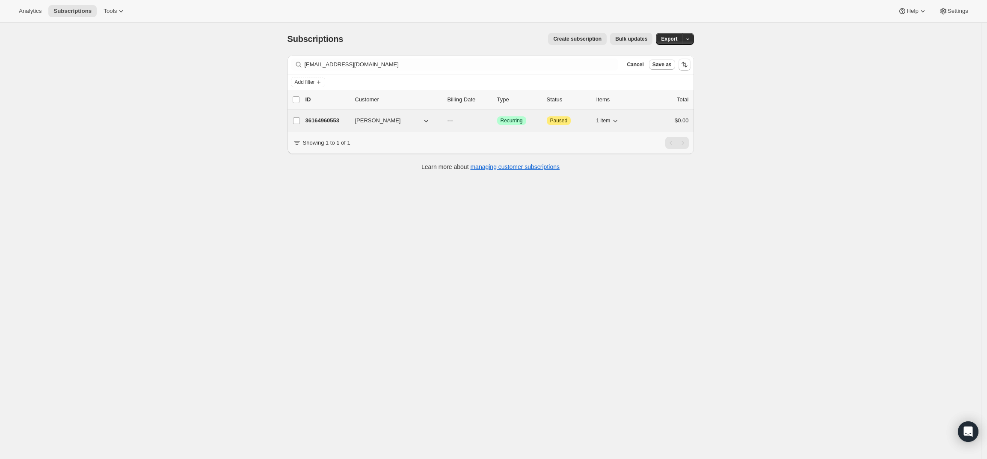
click at [340, 119] on p "36164960553" at bounding box center [327, 120] width 43 height 9
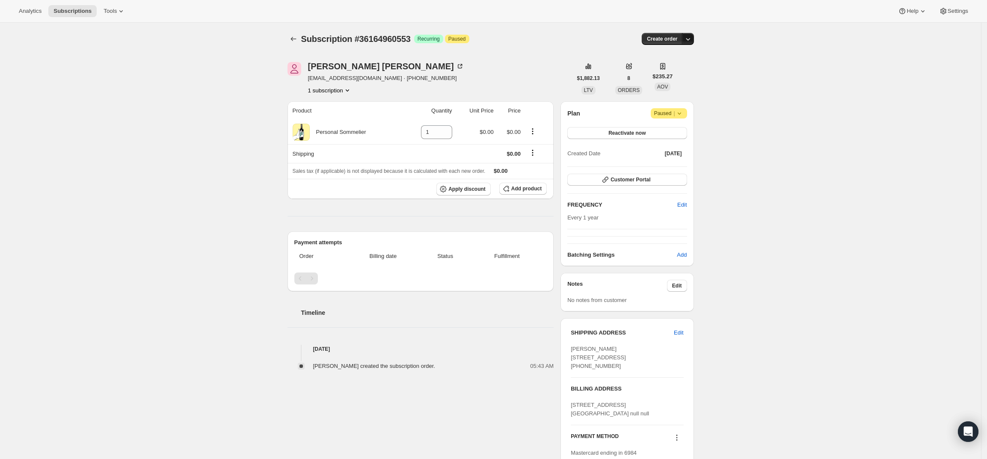
click at [692, 36] on icon "button" at bounding box center [688, 39] width 9 height 9
click at [674, 68] on span "Create custom one-time order" at bounding box center [655, 71] width 74 height 6
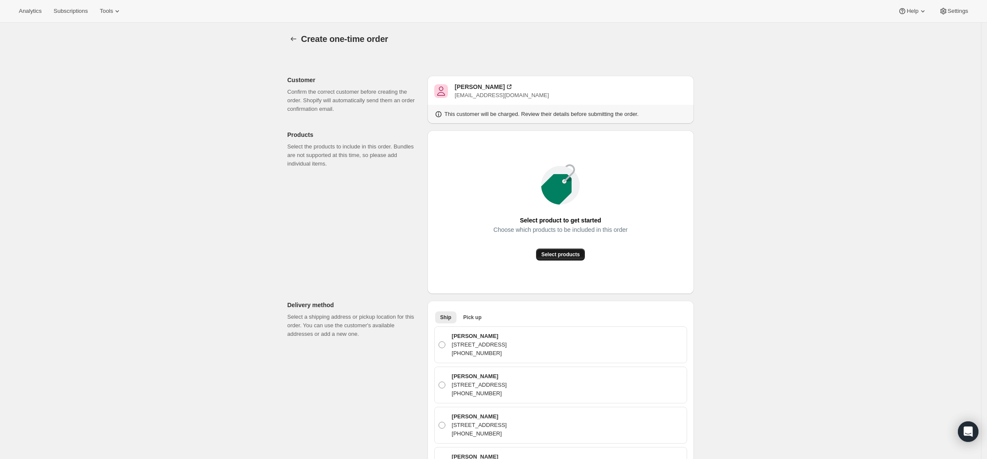
click at [566, 256] on span "Select products" at bounding box center [560, 254] width 39 height 7
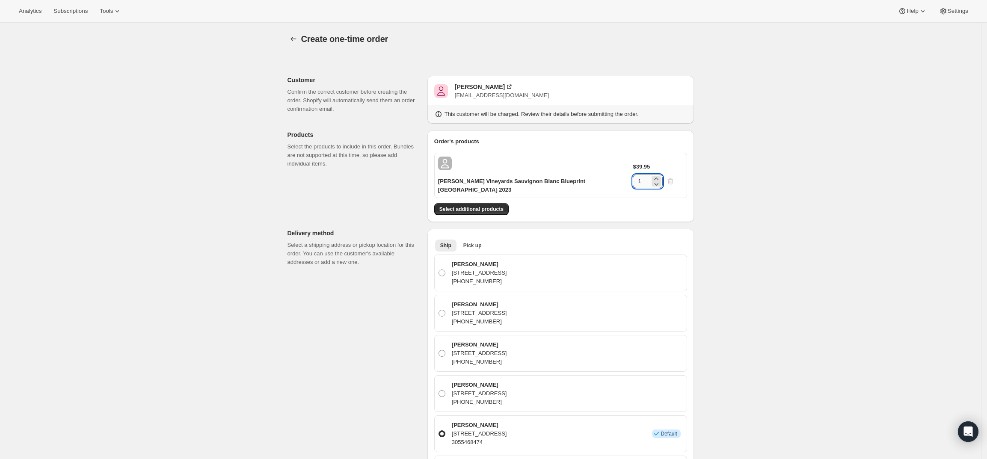
drag, startPoint x: 653, startPoint y: 168, endPoint x: 648, endPoint y: 168, distance: 5.2
click at [648, 175] on input "1" at bounding box center [641, 182] width 17 height 14
type input "4"
click at [782, 154] on div "Create one-time order. This page is ready Create one-time order Customer Confir…" at bounding box center [490, 436] width 981 height 827
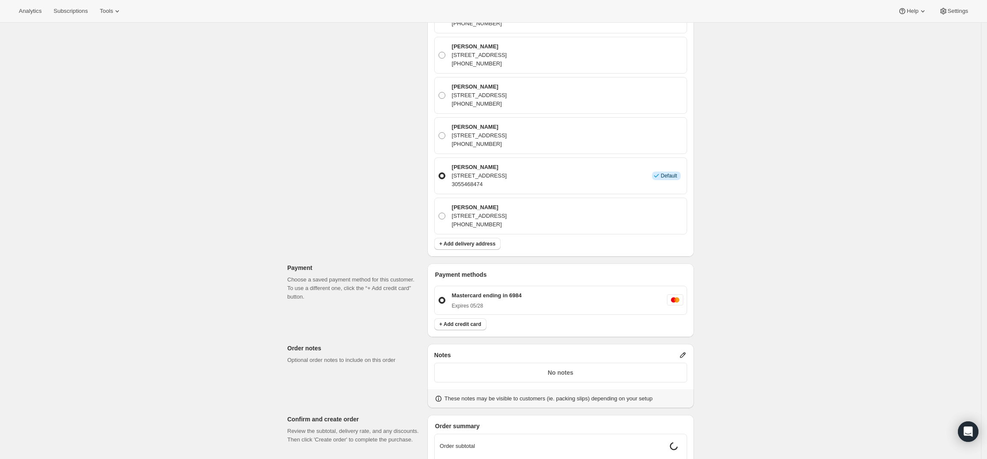
scroll to position [365, 0]
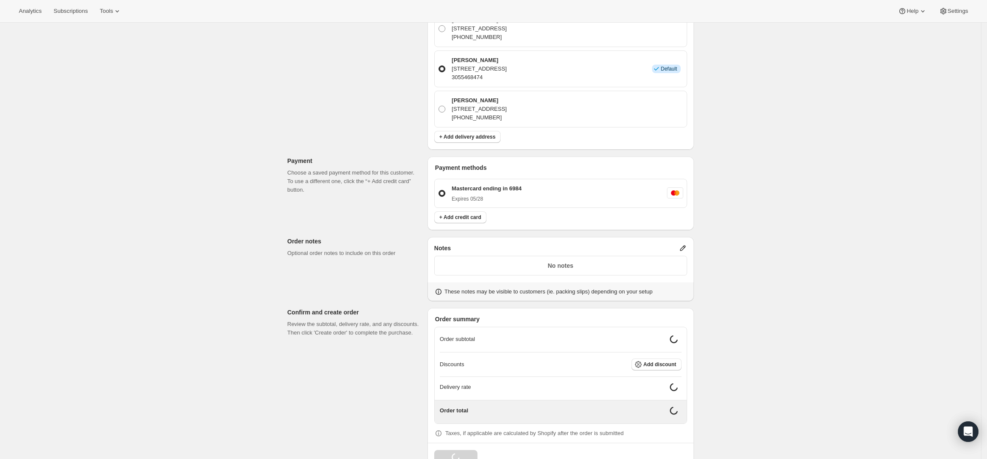
click at [682, 244] on icon at bounding box center [683, 248] width 9 height 9
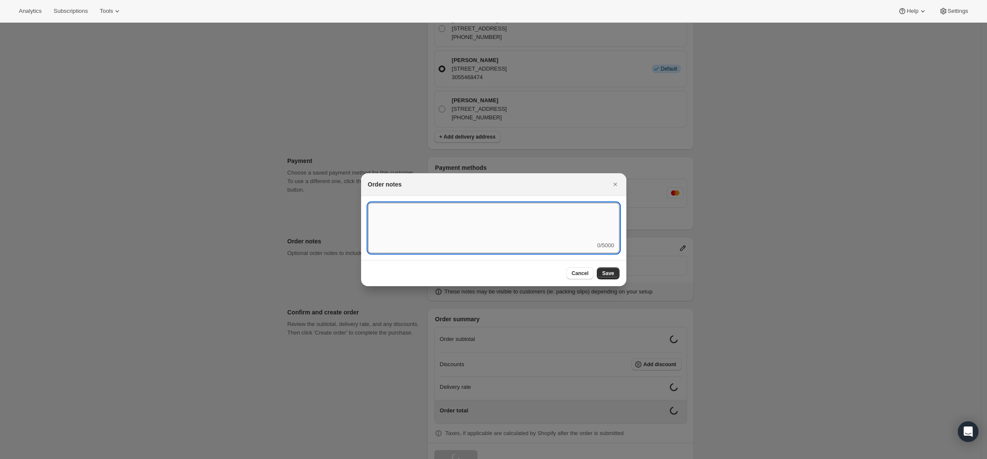
click at [574, 226] on textarea ":r4e:" at bounding box center [494, 222] width 252 height 39
type textarea "Temp Control"
click at [610, 274] on span "Save" at bounding box center [608, 273] width 12 height 7
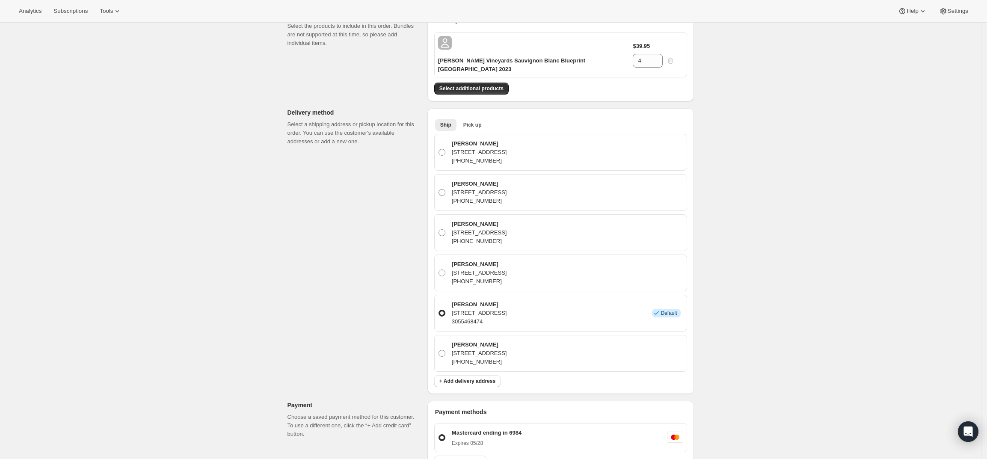
scroll to position [0, 0]
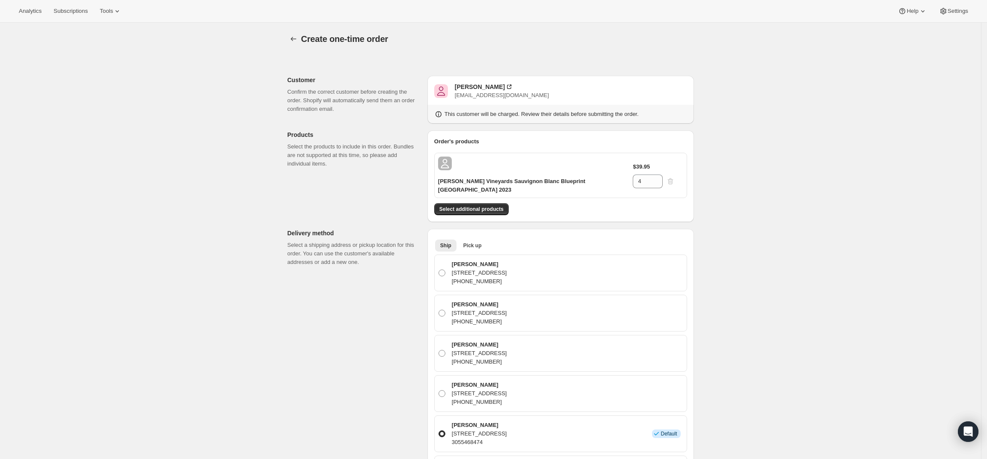
click at [489, 94] on span "eddiekirtley@hotmail.com" at bounding box center [502, 95] width 94 height 6
click at [488, 92] on span "eddiekirtley@hotmail.com" at bounding box center [502, 95] width 94 height 6
click at [488, 86] on div "James Edwin Kirtley" at bounding box center [480, 87] width 50 height 9
click at [476, 206] on span "Select additional products" at bounding box center [471, 209] width 64 height 7
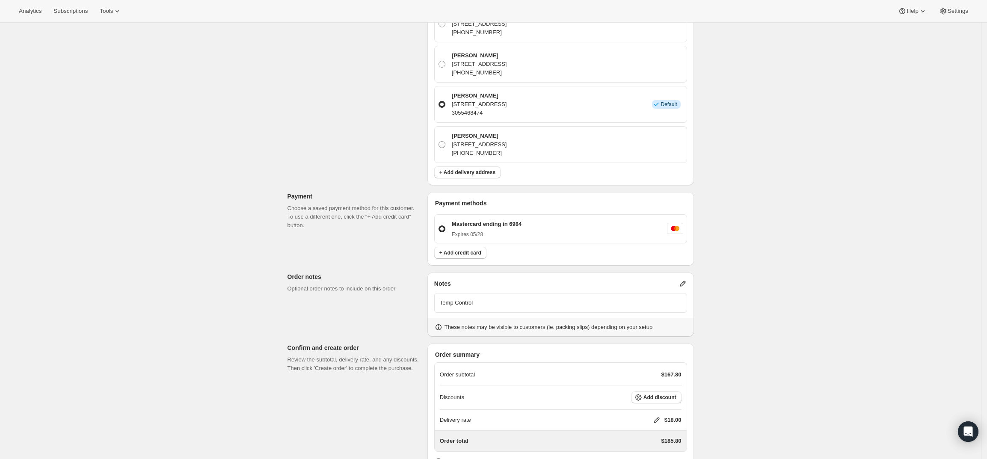
scroll to position [385, 0]
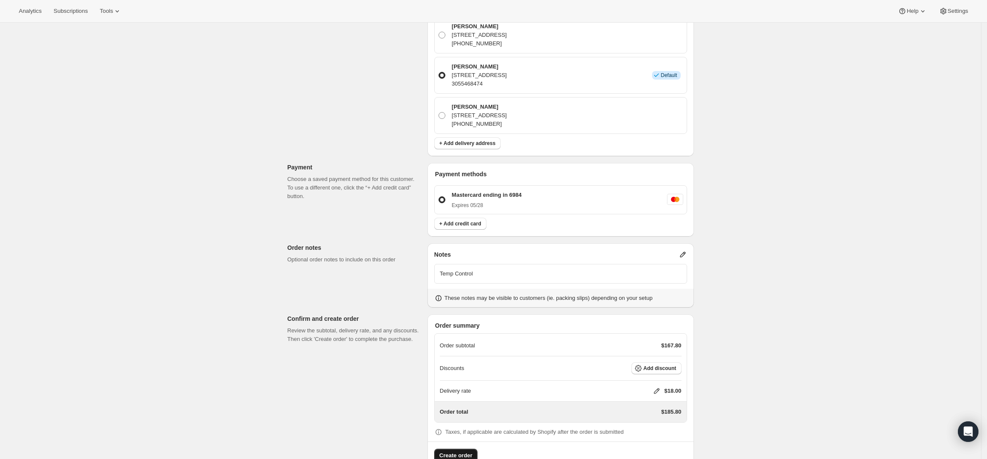
click at [453, 449] on button "Create order" at bounding box center [455, 456] width 43 height 14
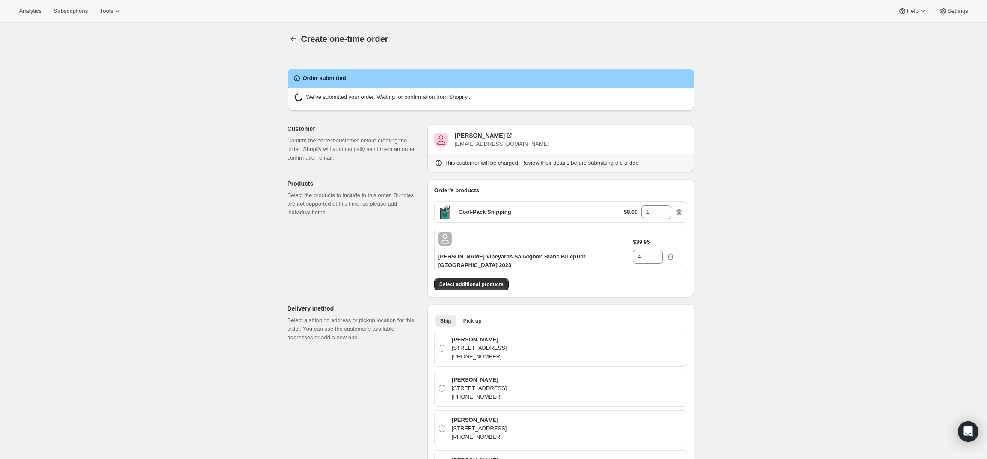
radio input "true"
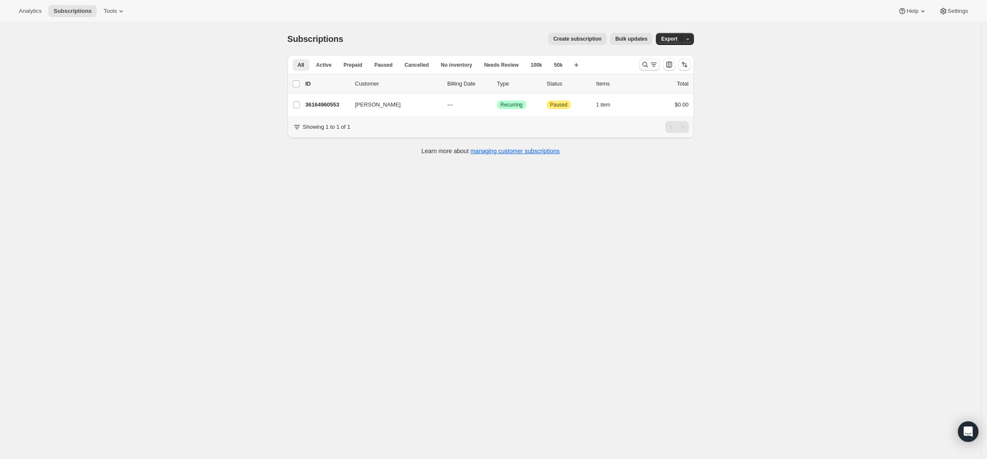
click at [651, 60] on button "Search and filter results" at bounding box center [649, 65] width 21 height 12
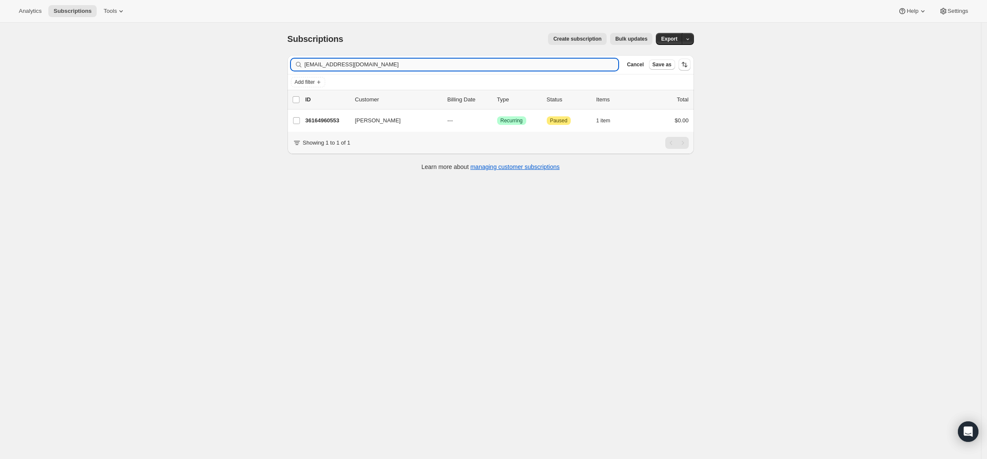
click at [370, 61] on input "[EMAIL_ADDRESS][DOMAIN_NAME]" at bounding box center [462, 65] width 314 height 12
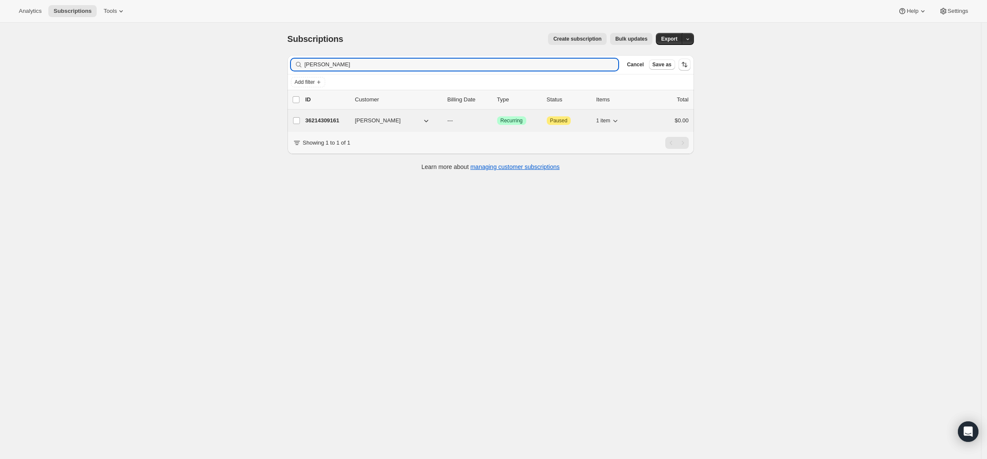
type input "Benn Kireker"
click at [325, 120] on p "36214309161" at bounding box center [327, 120] width 43 height 9
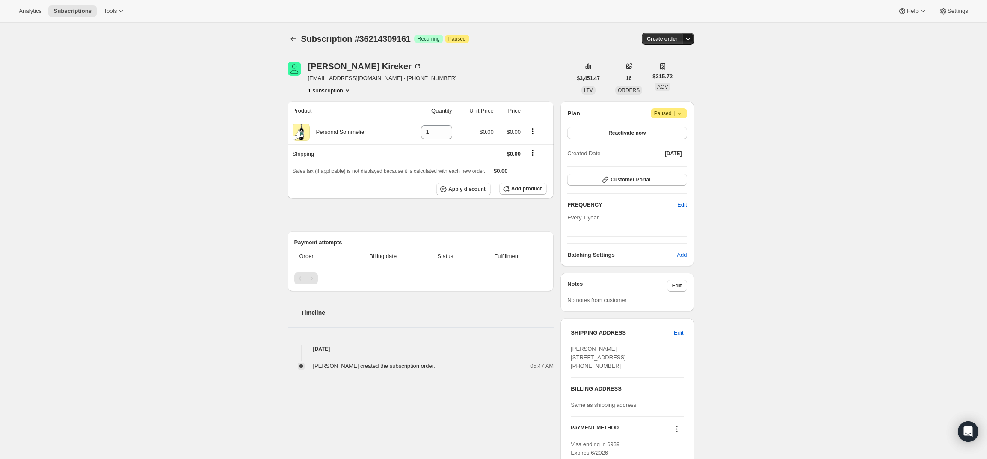
click at [692, 39] on icon "button" at bounding box center [688, 39] width 9 height 9
click at [682, 68] on span "Create custom one-time order" at bounding box center [655, 71] width 74 height 6
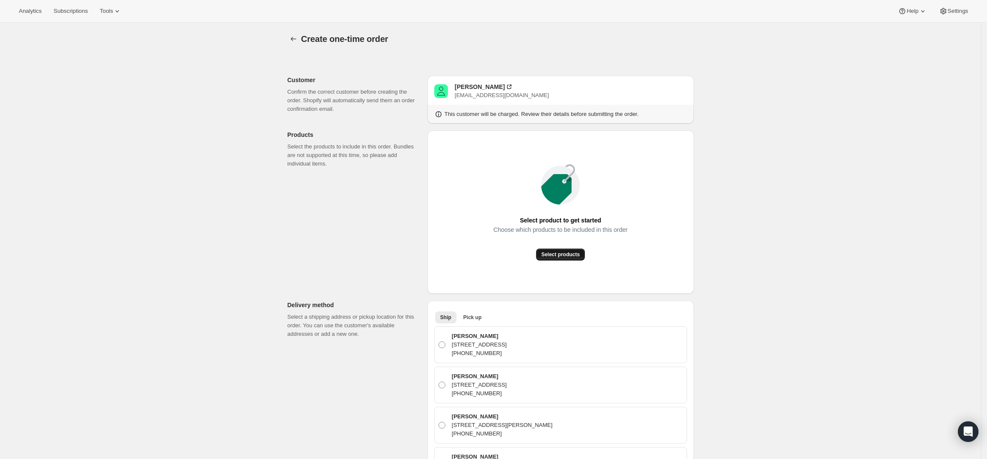
click at [571, 251] on button "Select products" at bounding box center [560, 255] width 49 height 12
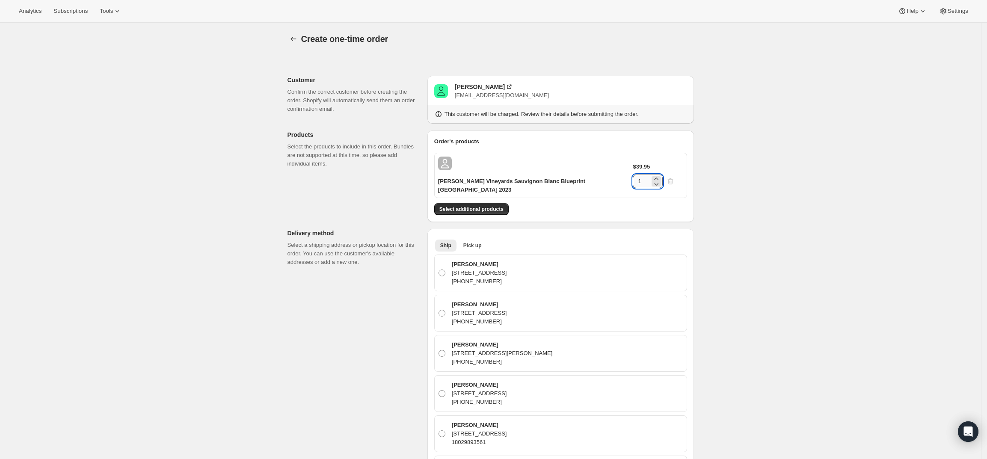
drag, startPoint x: 655, startPoint y: 165, endPoint x: 650, endPoint y: 165, distance: 4.7
click at [650, 175] on input "1" at bounding box center [641, 182] width 17 height 14
type input "6"
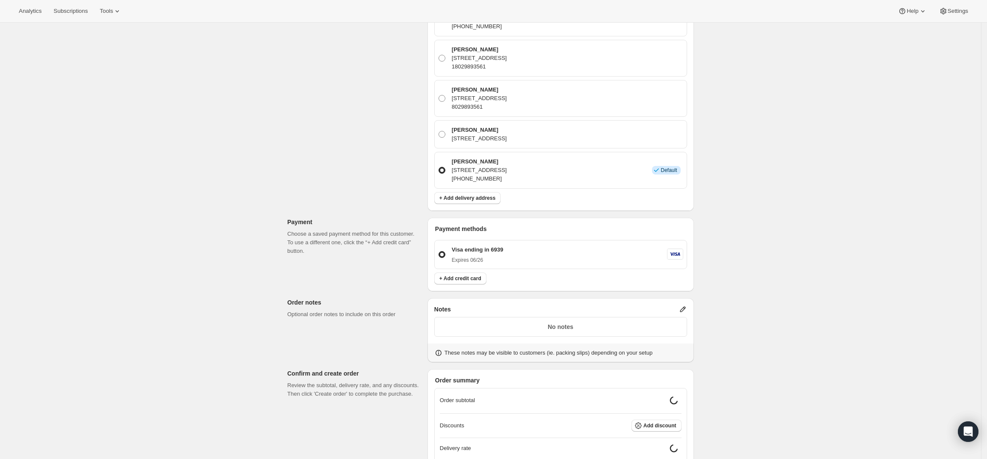
scroll to position [437, 0]
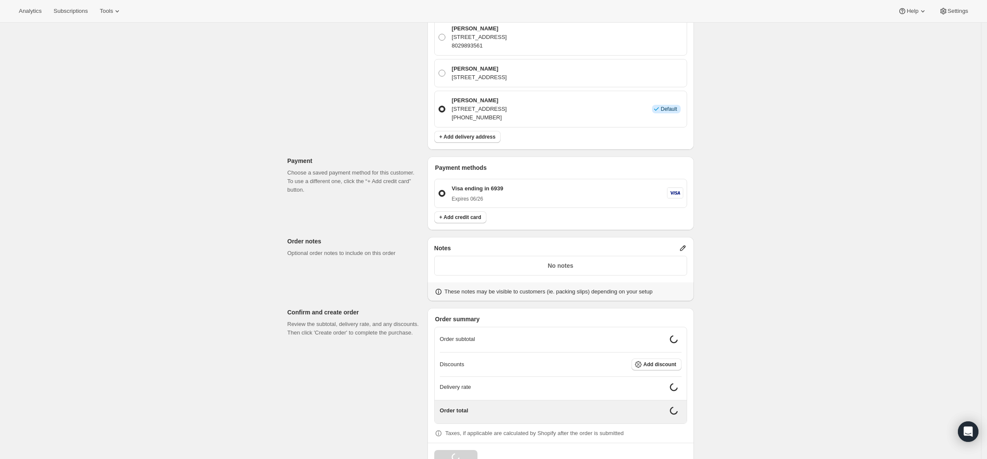
click at [686, 246] on icon at bounding box center [683, 249] width 6 height 6
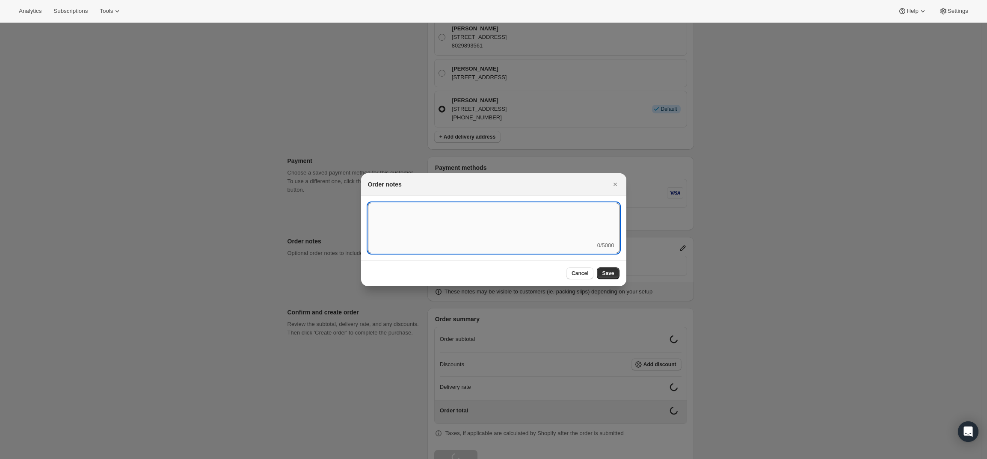
click at [534, 238] on textarea ":r3v:" at bounding box center [494, 222] width 252 height 39
type textarea "f"
type textarea "FedEx Ground - Ship Nov. 3rd"
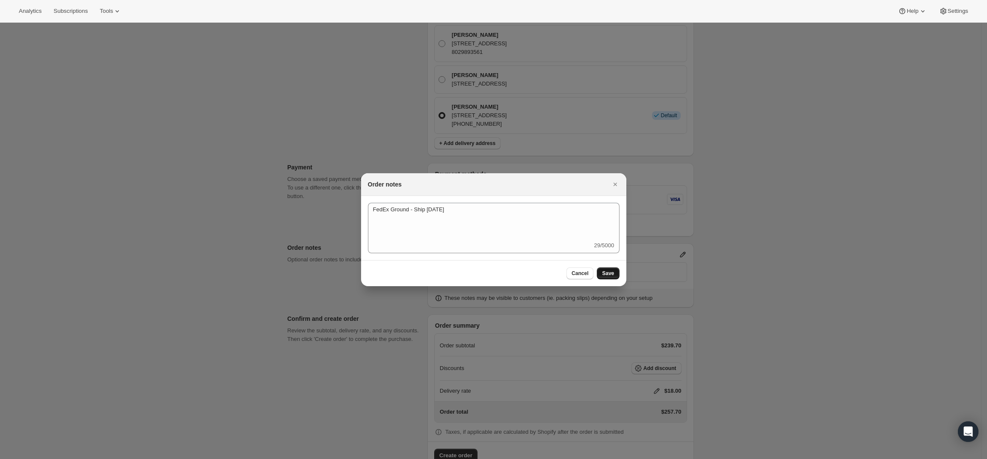
click at [608, 272] on span "Save" at bounding box center [608, 273] width 12 height 7
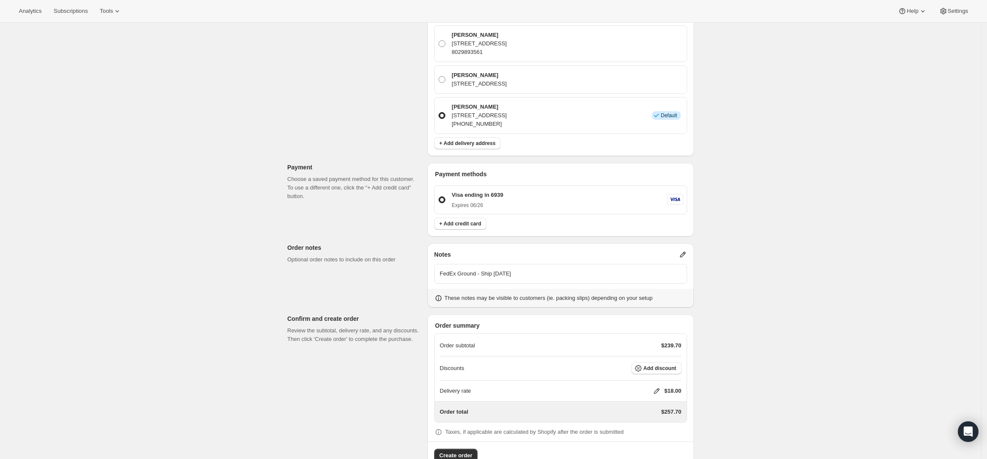
click at [658, 387] on icon at bounding box center [657, 391] width 9 height 9
click at [649, 396] on input "0" at bounding box center [661, 399] width 77 height 14
type input "0"
click at [652, 419] on span "Save" at bounding box center [655, 419] width 12 height 7
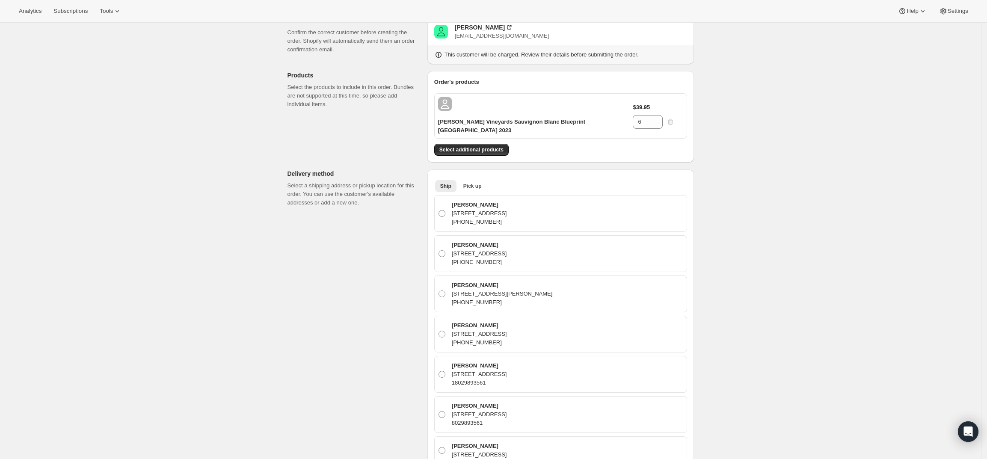
scroll to position [0, 0]
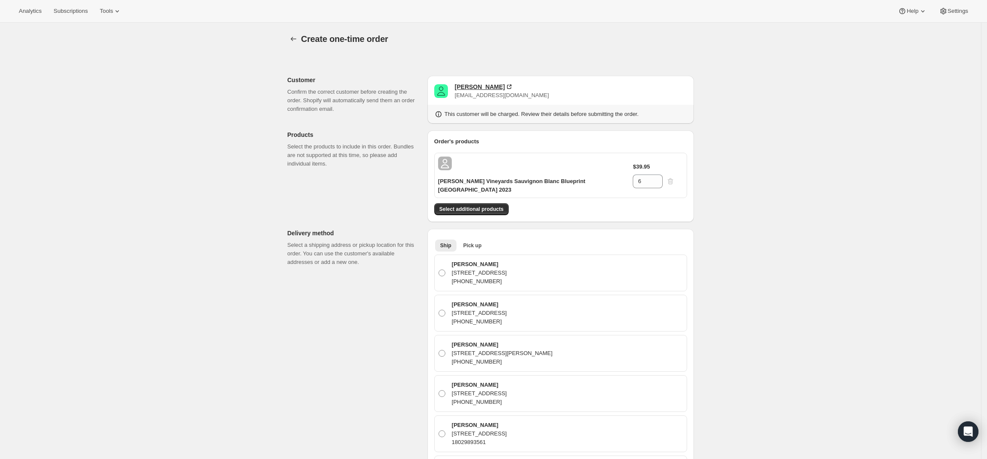
click at [476, 85] on div "Bennett Kireker" at bounding box center [480, 87] width 50 height 9
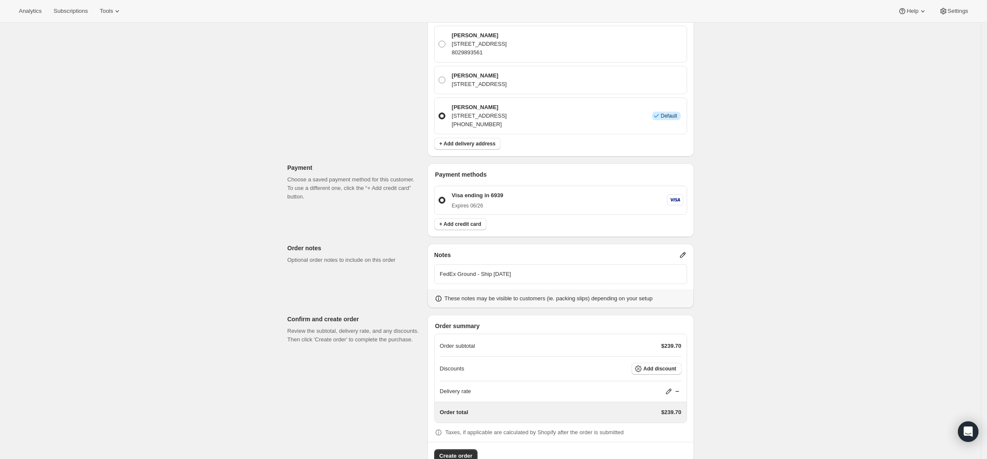
scroll to position [431, 0]
click at [457, 451] on span "Create order" at bounding box center [455, 455] width 33 height 9
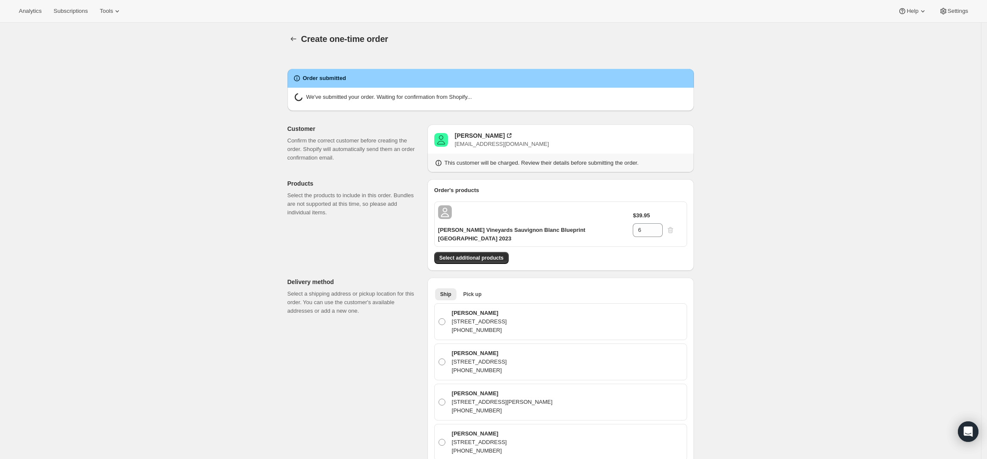
radio input "true"
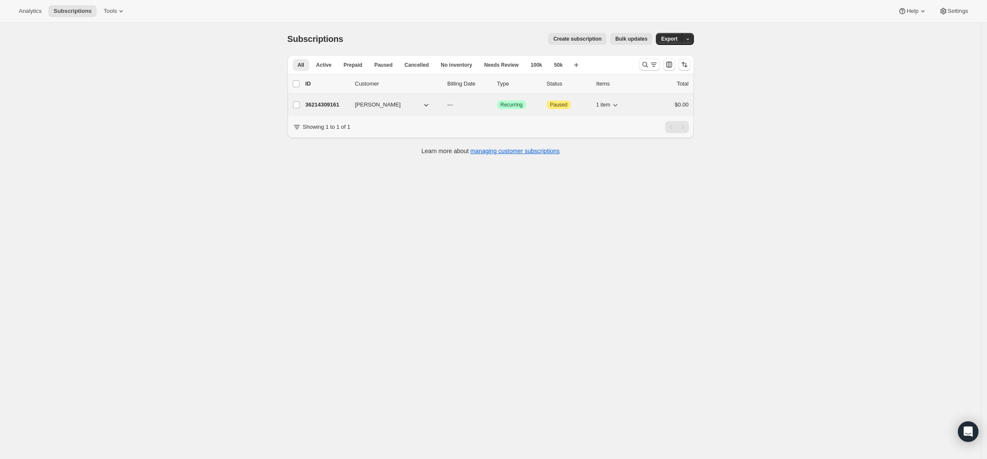
click at [331, 102] on p "36214309161" at bounding box center [327, 105] width 43 height 9
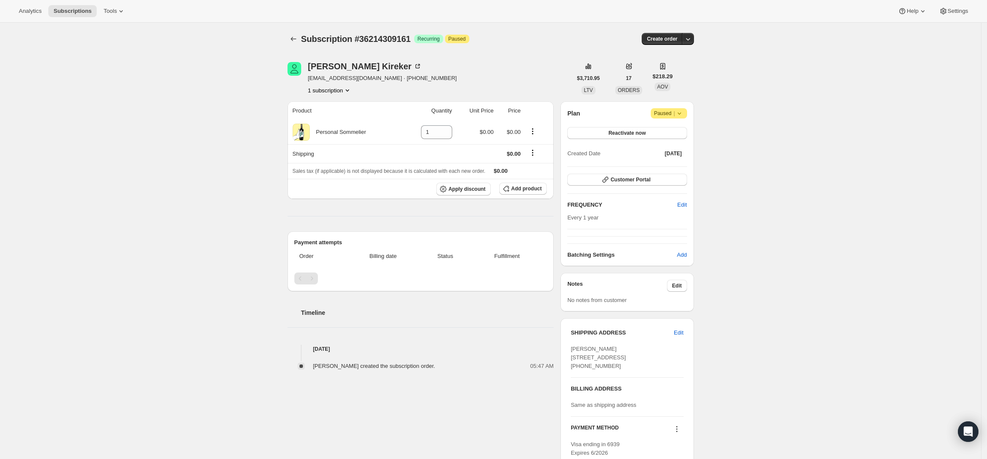
click at [212, 107] on div "Subscription #36214309161. This page is ready Subscription #36214309161 Success…" at bounding box center [490, 288] width 981 height 531
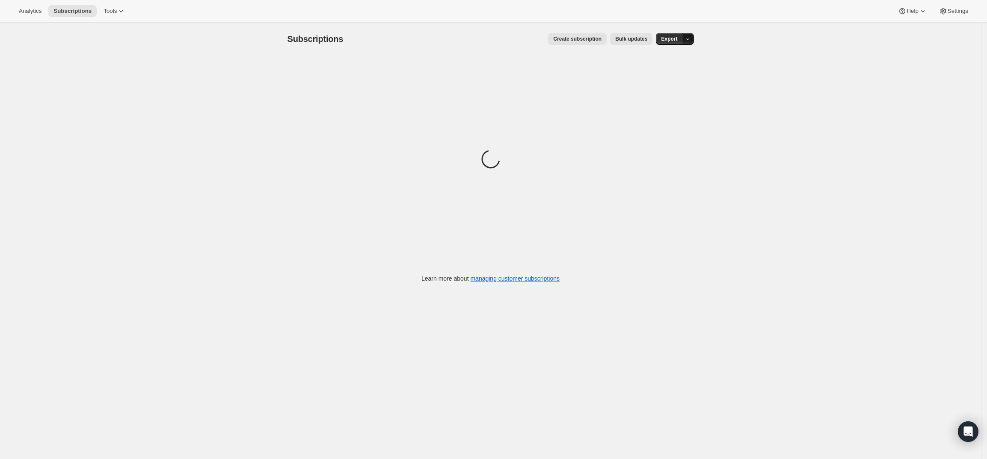
click at [688, 35] on button "button" at bounding box center [688, 39] width 12 height 12
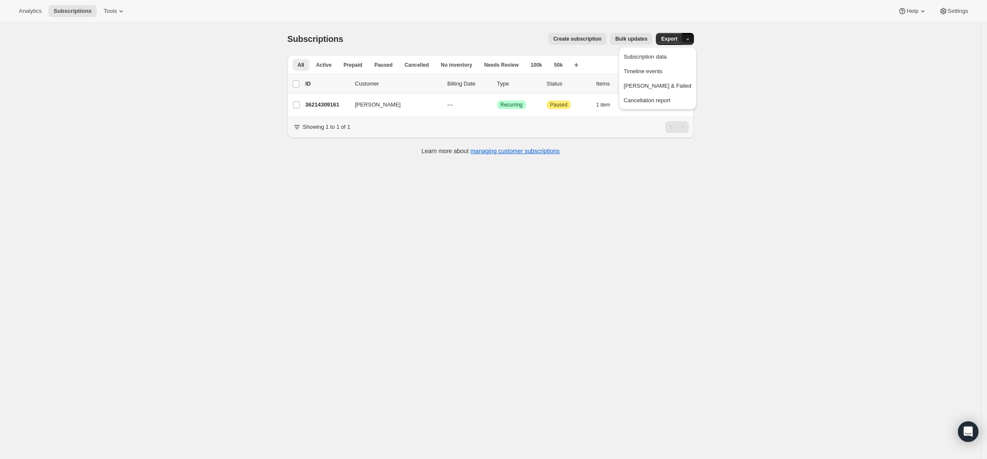
click at [555, 164] on div "All Active Prepaid Paused Cancelled No inventory Needs Review 100k 50k More vie…" at bounding box center [491, 109] width 407 height 109
click at [647, 67] on icon "Search and filter results" at bounding box center [645, 64] width 9 height 9
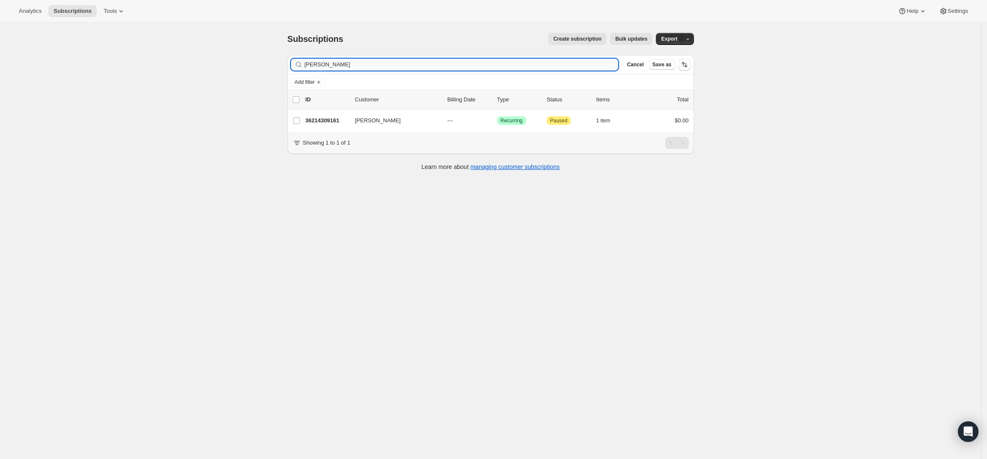
click at [466, 63] on input "[PERSON_NAME]" at bounding box center [462, 65] width 314 height 12
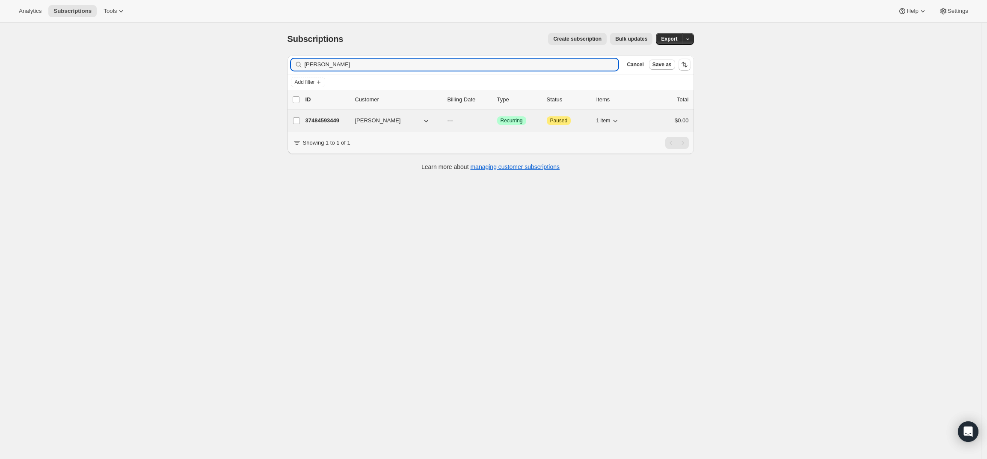
type input "[PERSON_NAME]"
click at [324, 119] on p "37484593449" at bounding box center [327, 120] width 43 height 9
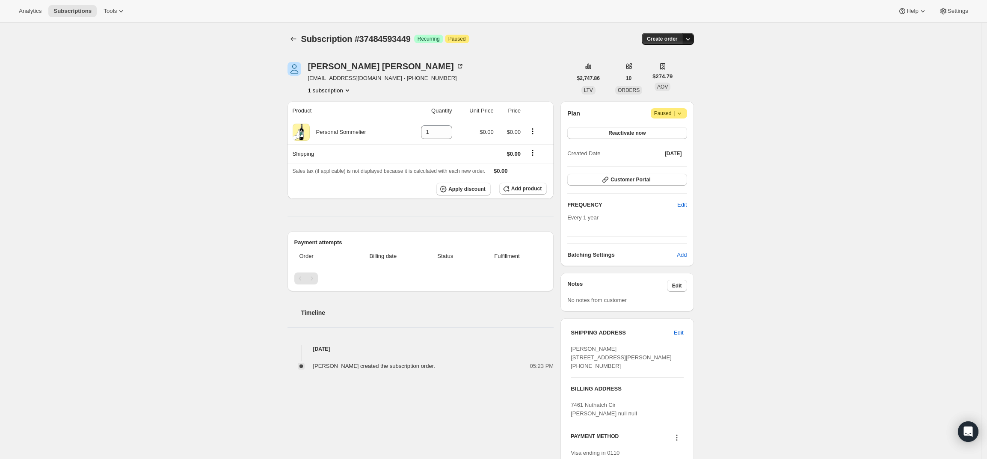
click at [689, 37] on icon "button" at bounding box center [688, 39] width 9 height 9
click at [682, 68] on span "Create custom one-time order" at bounding box center [655, 71] width 74 height 6
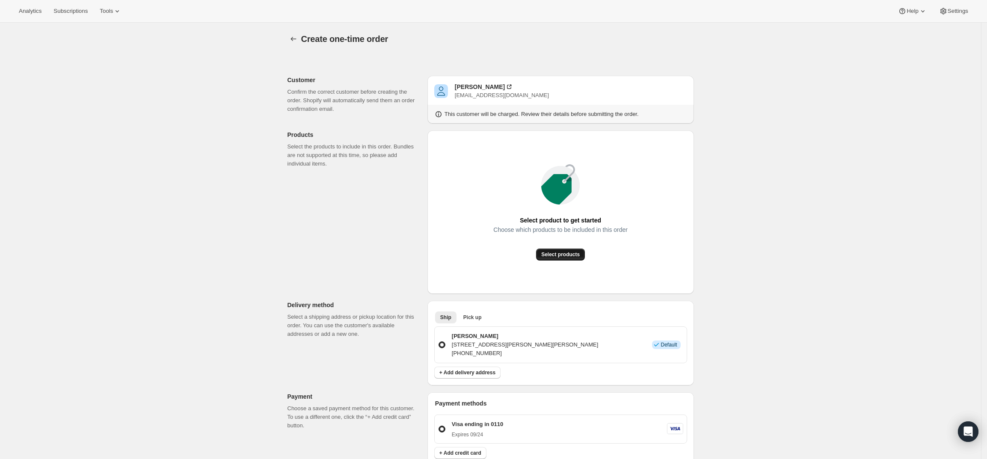
click at [559, 252] on span "Select products" at bounding box center [560, 254] width 39 height 7
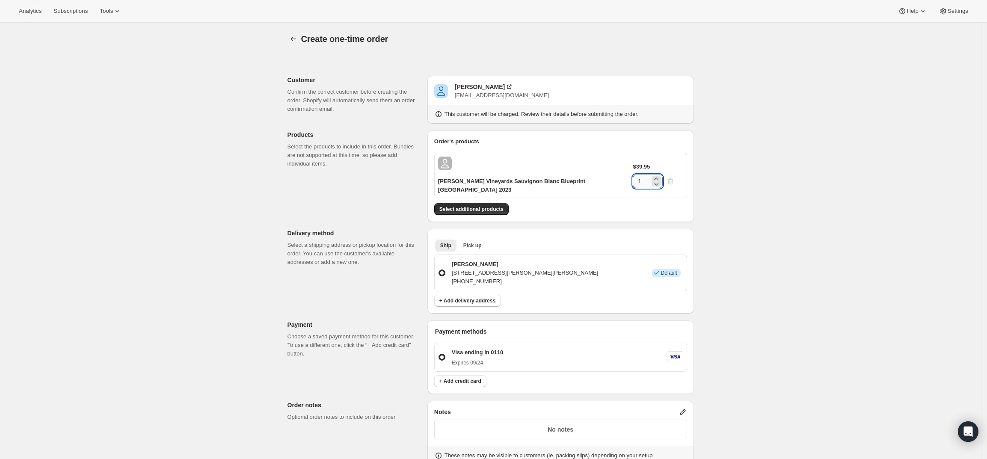
click at [650, 175] on input "1" at bounding box center [641, 182] width 17 height 14
type input "12"
click at [721, 184] on div "Create one-time order. This page is ready Create one-time order Customer Confir…" at bounding box center [490, 336] width 981 height 626
click at [489, 203] on button "Select additional products" at bounding box center [471, 209] width 74 height 12
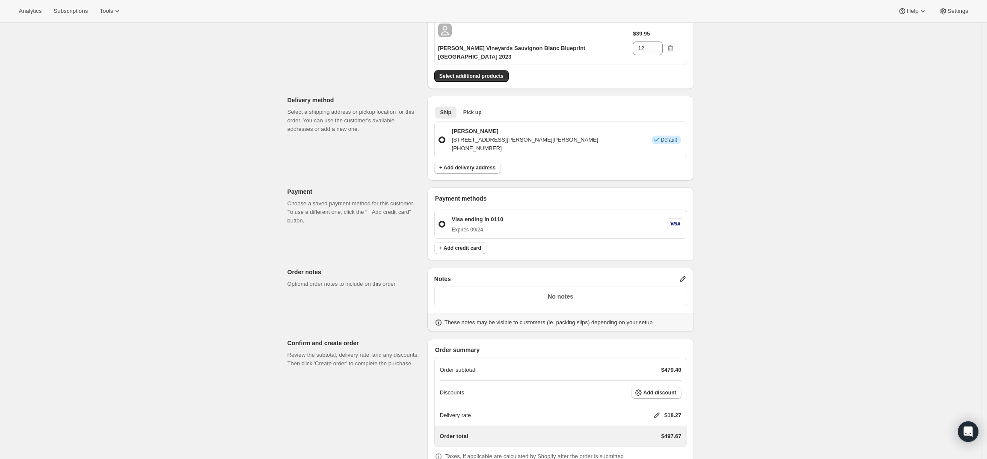
scroll to position [160, 0]
click at [685, 274] on icon at bounding box center [683, 278] width 9 height 9
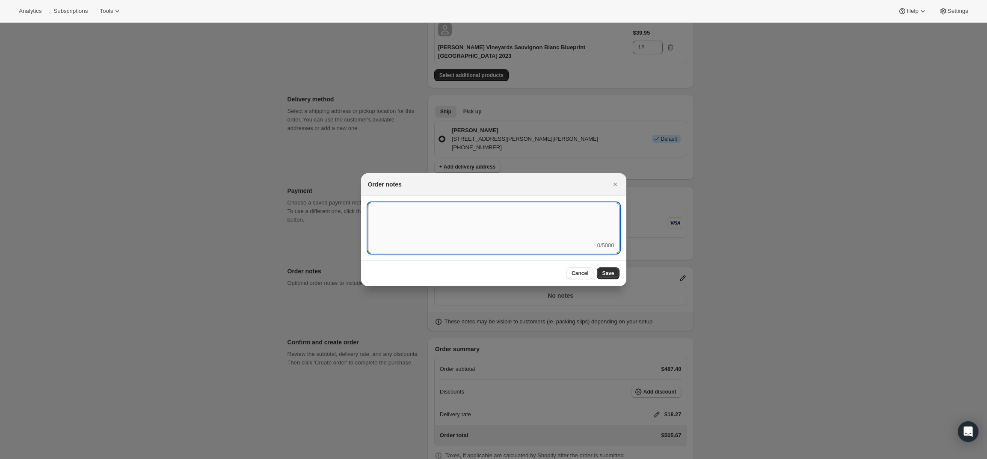
click at [524, 239] on textarea ":r3v:" at bounding box center [494, 222] width 252 height 39
type textarea "FedEx Ground"
click at [614, 273] on span "Save" at bounding box center [608, 273] width 12 height 7
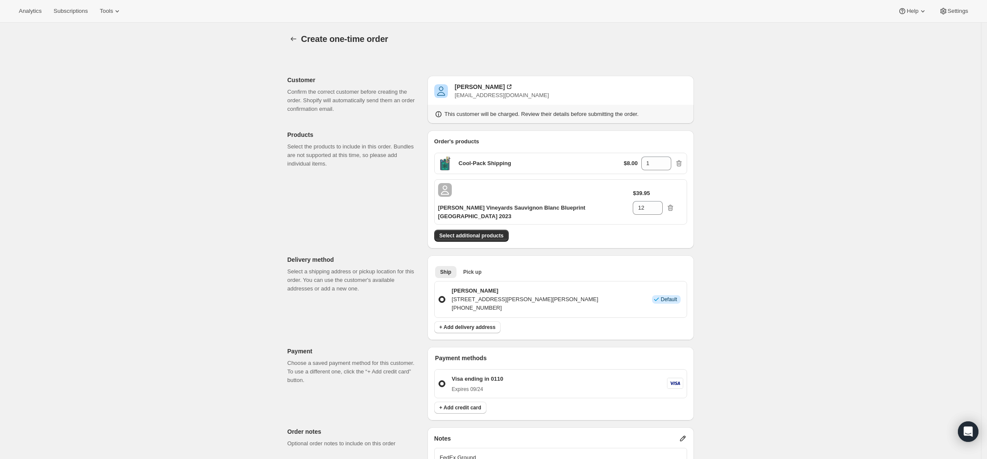
scroll to position [160, 0]
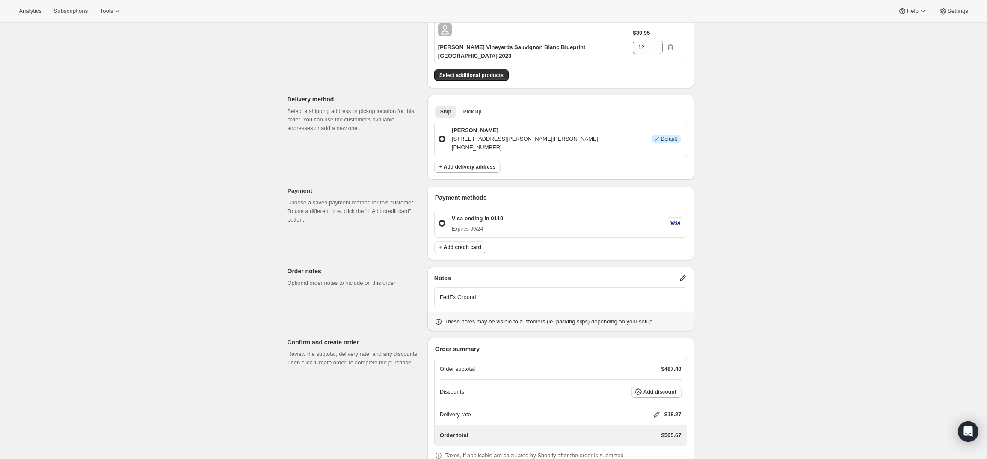
click at [660, 410] on icon at bounding box center [657, 414] width 9 height 9
click at [659, 427] on input "0" at bounding box center [661, 423] width 77 height 14
type input "0"
click at [652, 446] on button "Save" at bounding box center [655, 442] width 22 height 12
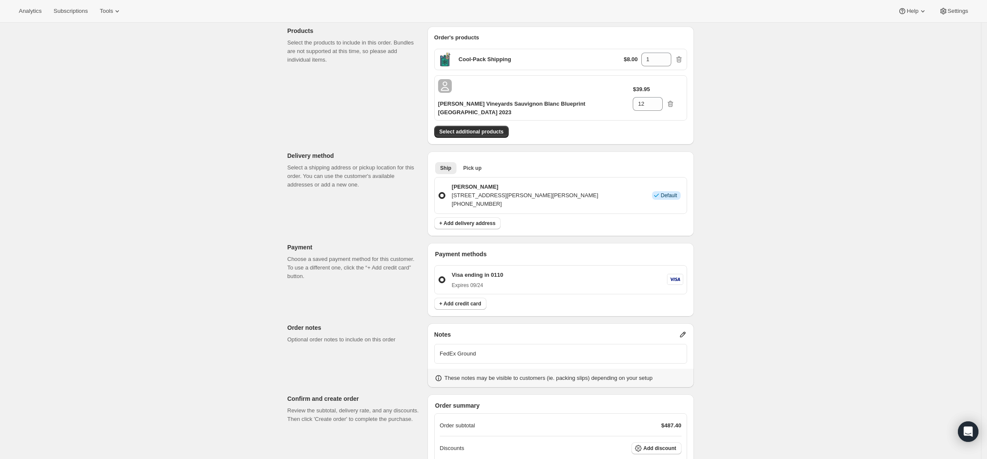
scroll to position [184, 0]
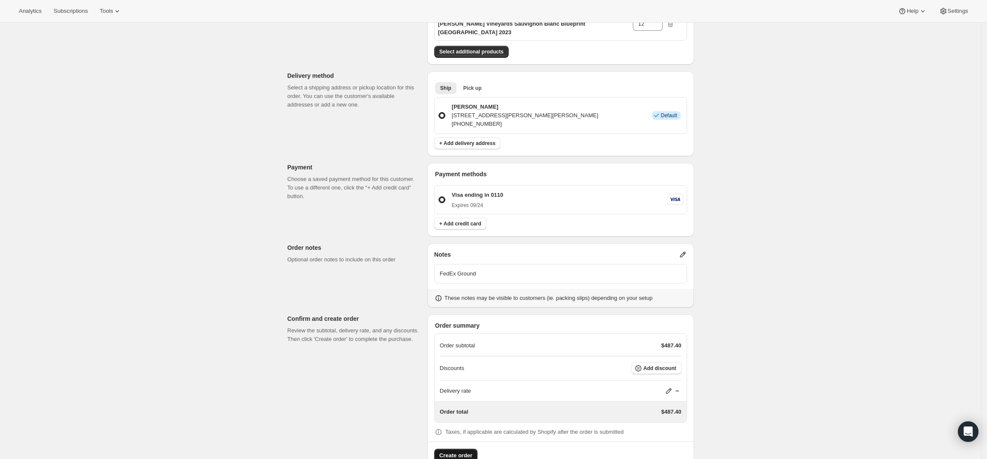
click at [448, 451] on span "Create order" at bounding box center [455, 455] width 33 height 9
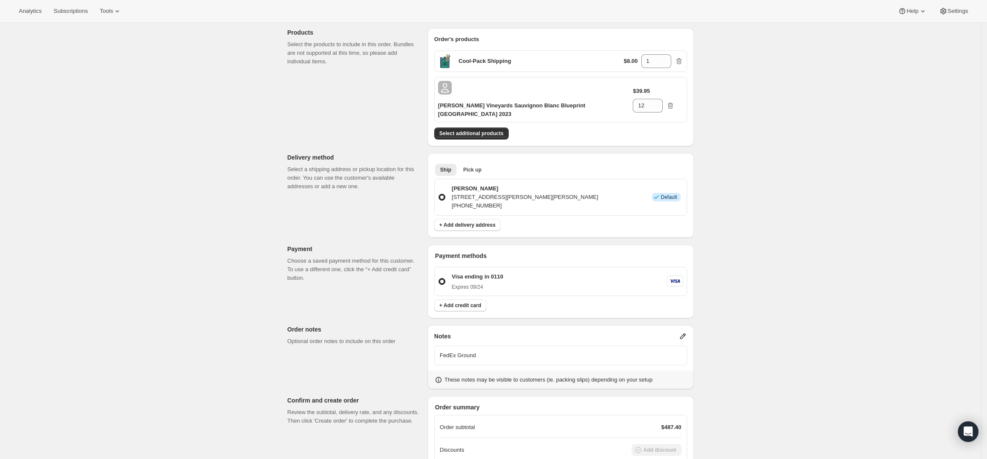
scroll to position [24, 0]
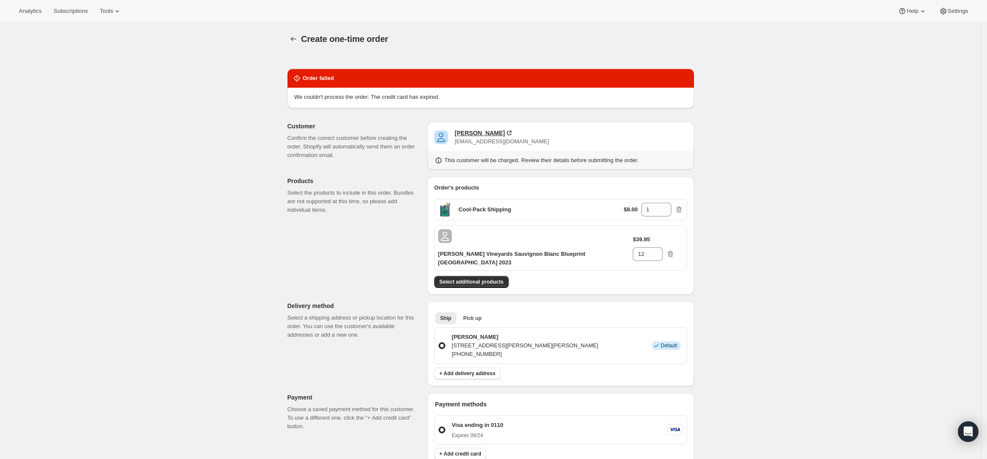
click at [478, 133] on div "[PERSON_NAME]" at bounding box center [480, 133] width 50 height 9
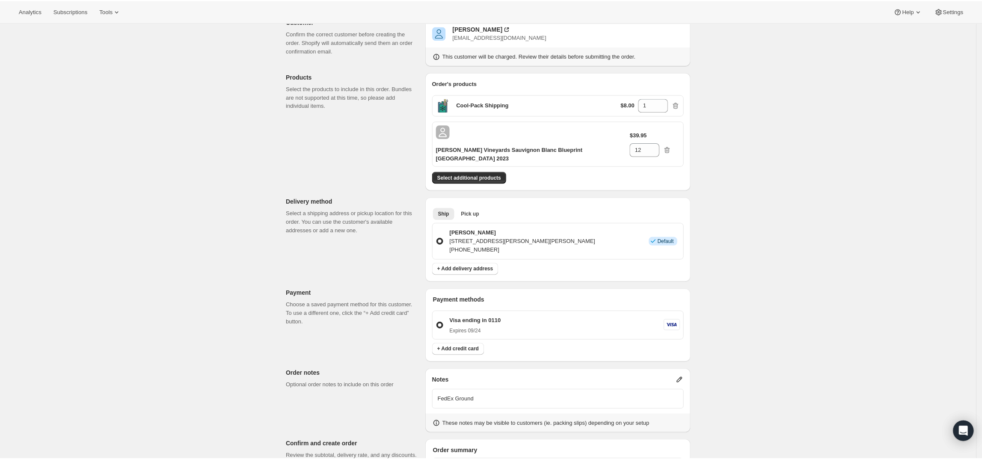
scroll to position [214, 0]
